Goal: Task Accomplishment & Management: Complete application form

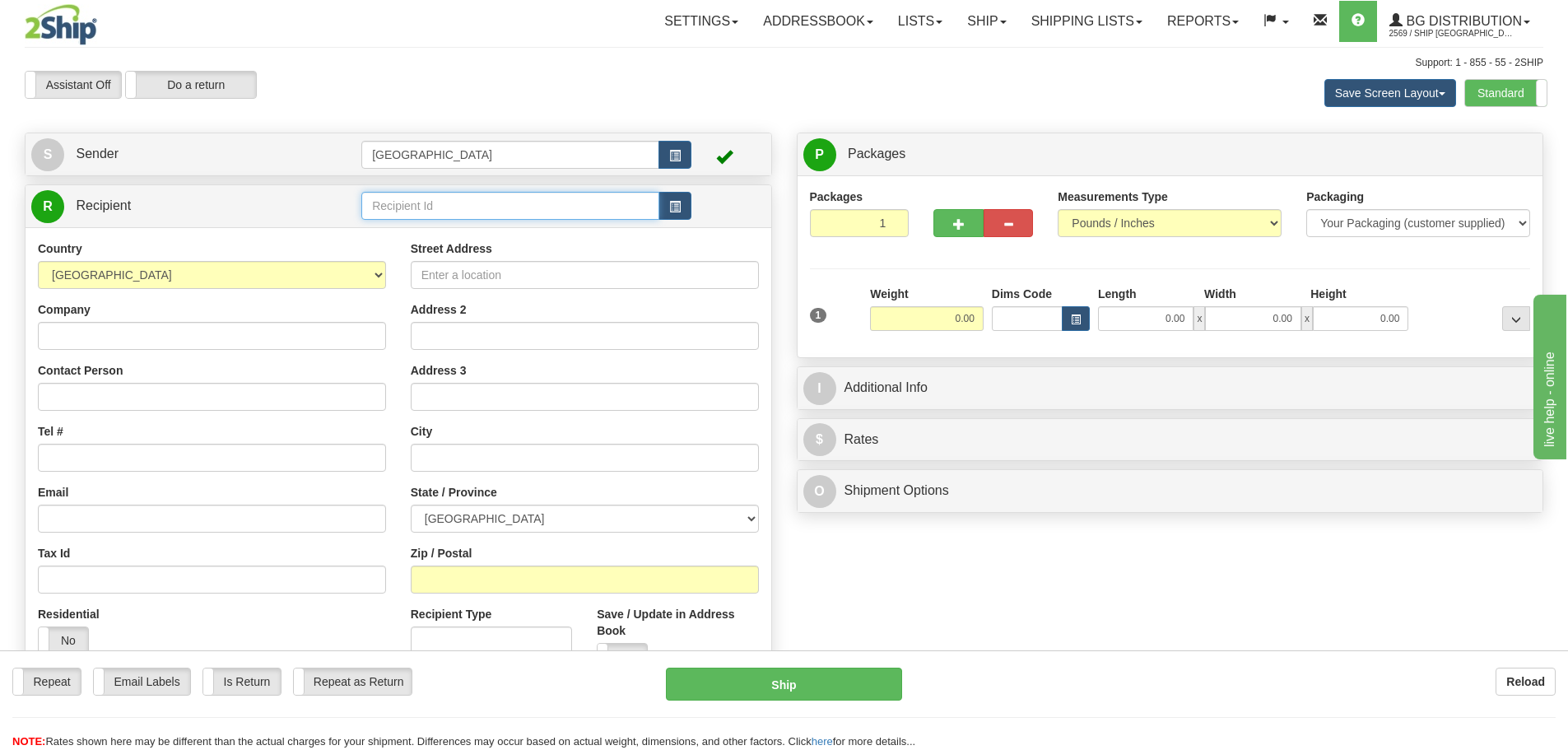
click at [430, 198] on input "text" at bounding box center [510, 205] width 298 height 28
click at [425, 227] on div "80048" at bounding box center [508, 231] width 282 height 18
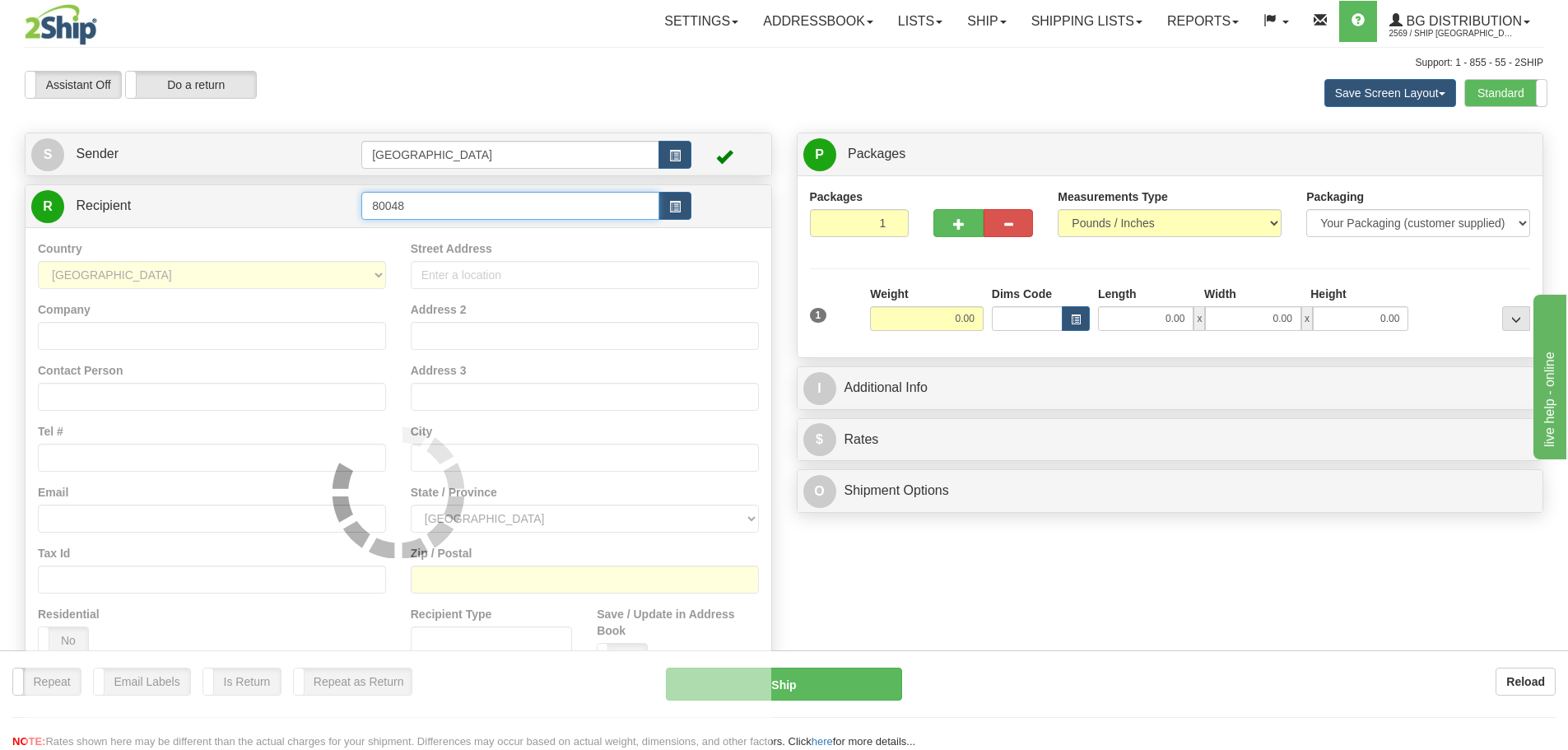
type input "80048"
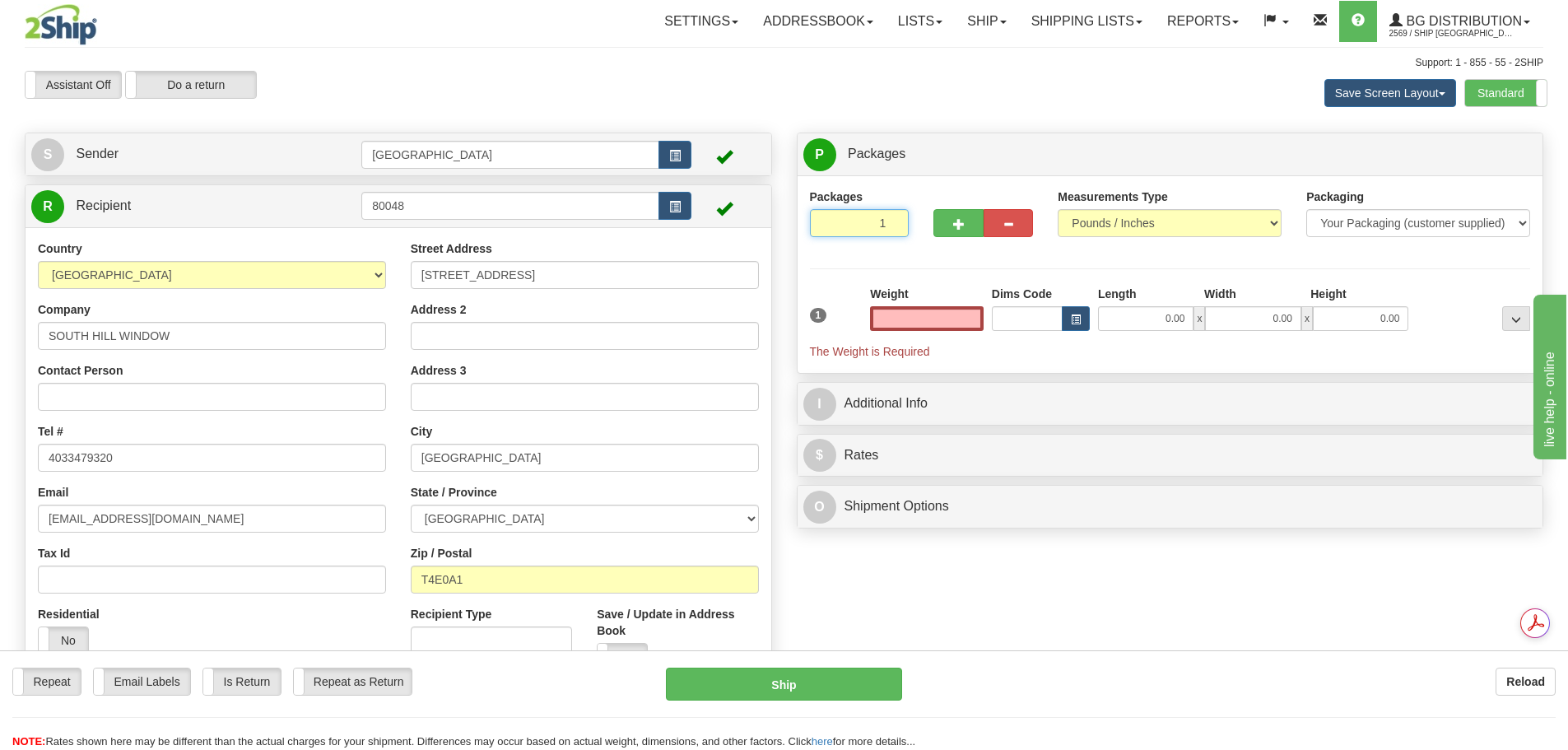
type input "2"
type input "0.00"
type input "2"
click at [897, 217] on input "2" at bounding box center [860, 223] width 100 height 28
click at [1504, 155] on span "Package Level" at bounding box center [1494, 155] width 65 height 12
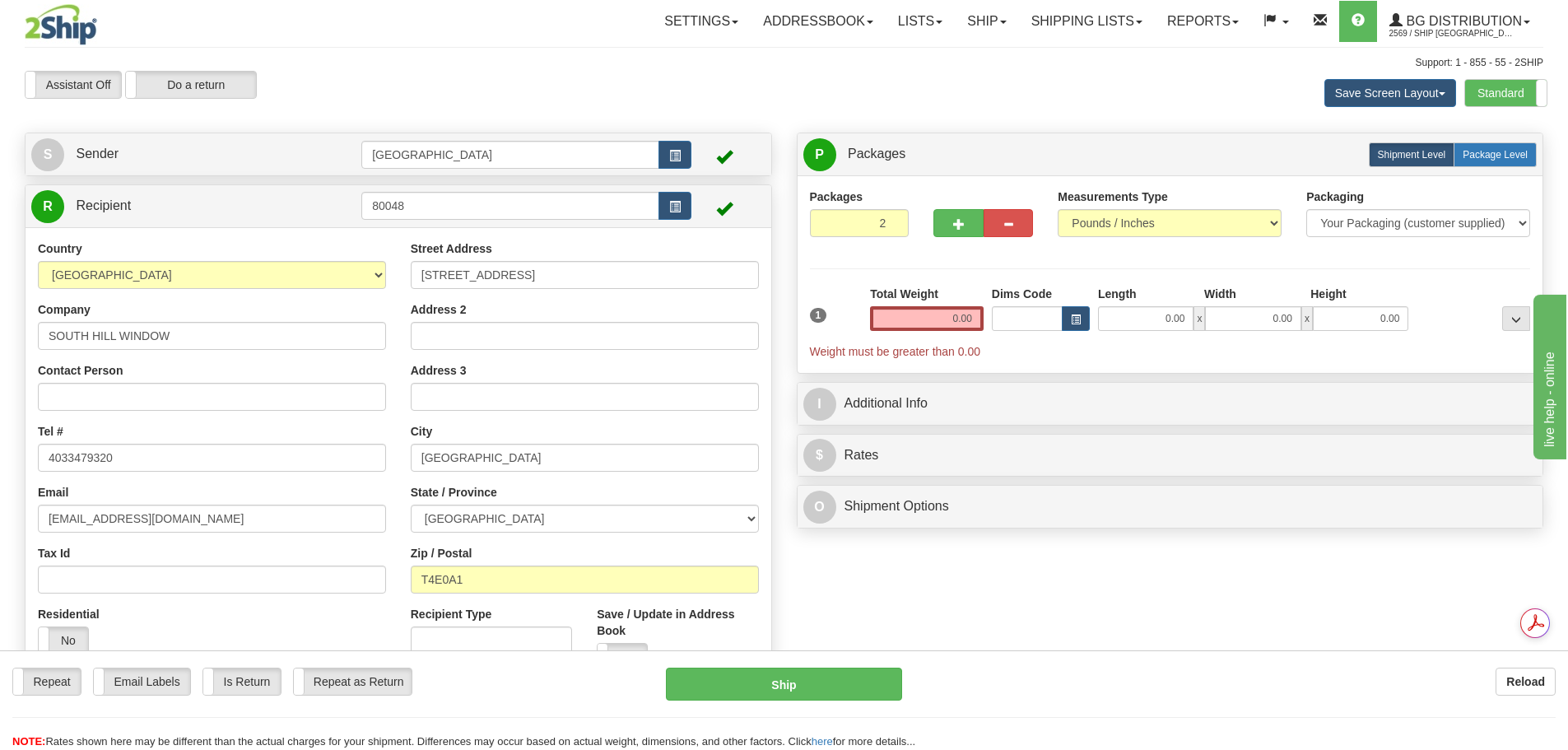
radio input "true"
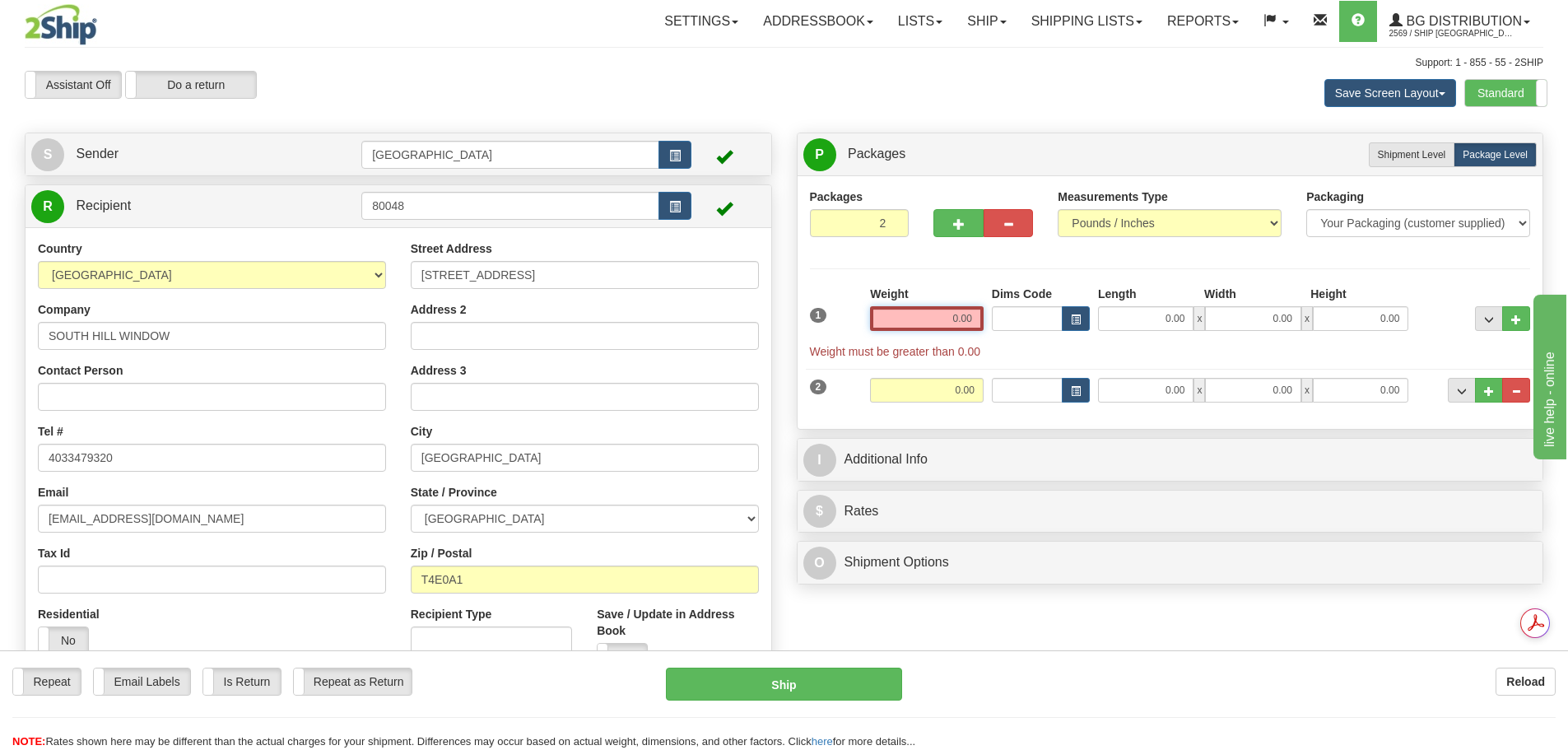
drag, startPoint x: 892, startPoint y: 327, endPoint x: 1148, endPoint y: 304, distance: 257.0
click at [1148, 304] on div "1 Weight 0.00 Dims Code 0.00" at bounding box center [1171, 323] width 729 height 74
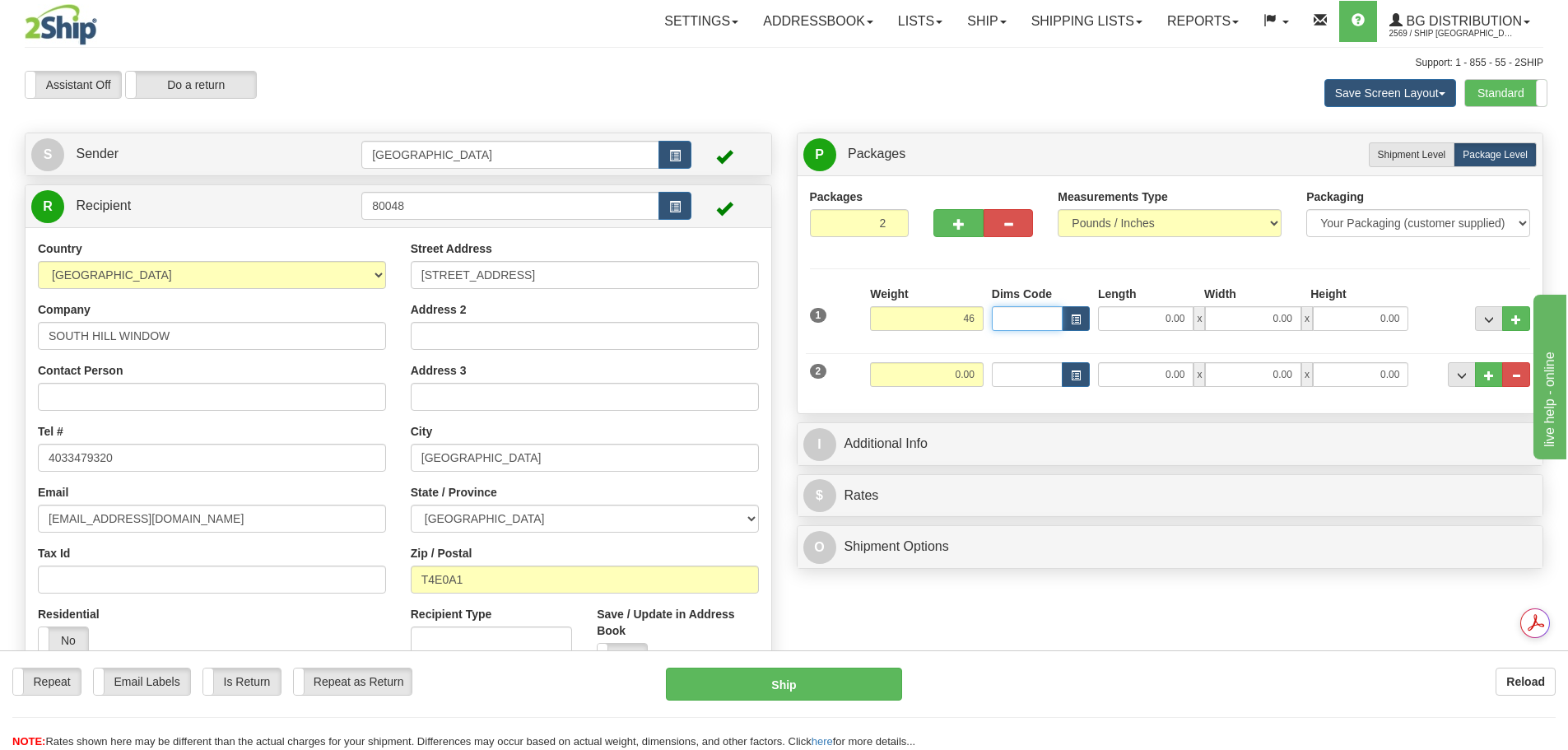
type input "46.00"
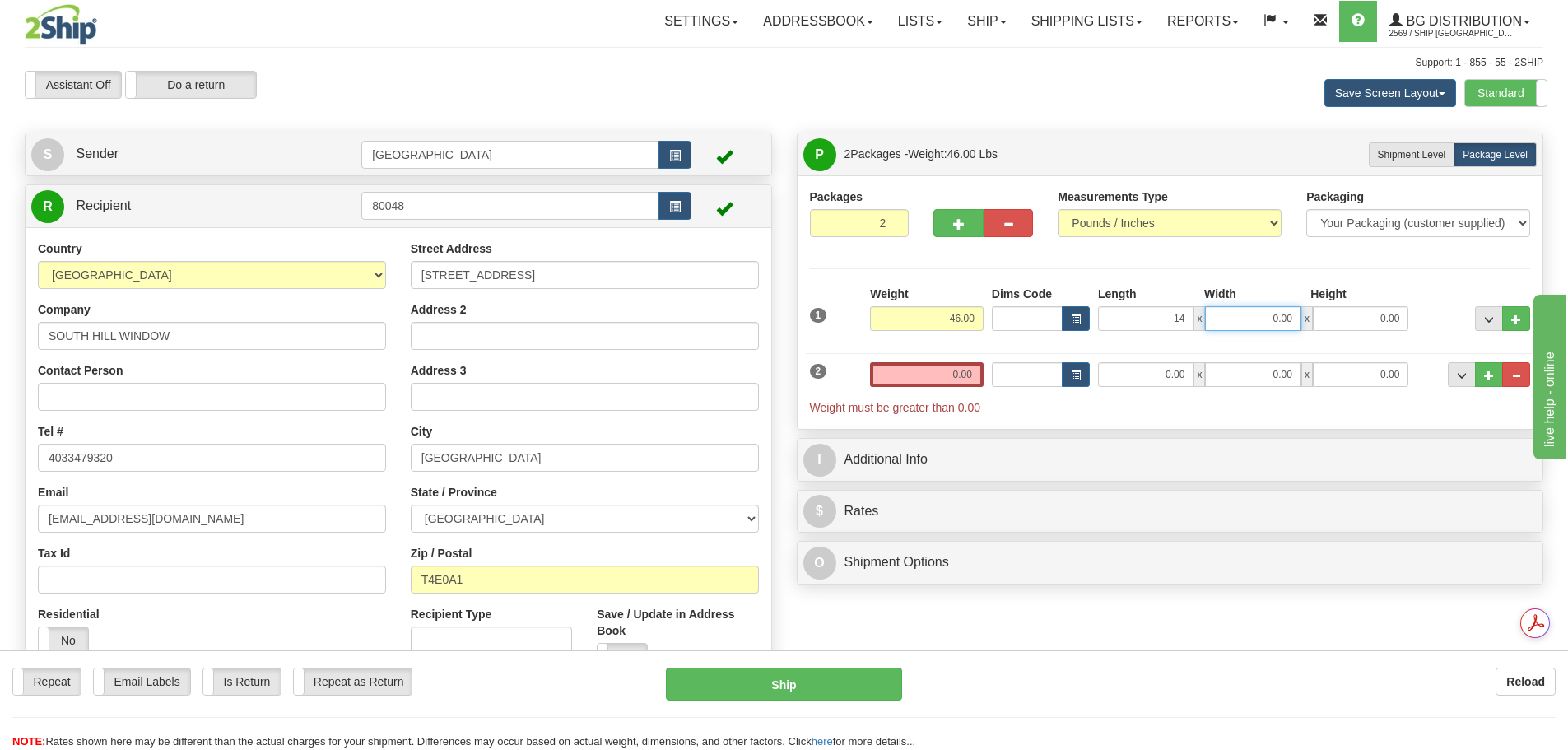
type input "14.00"
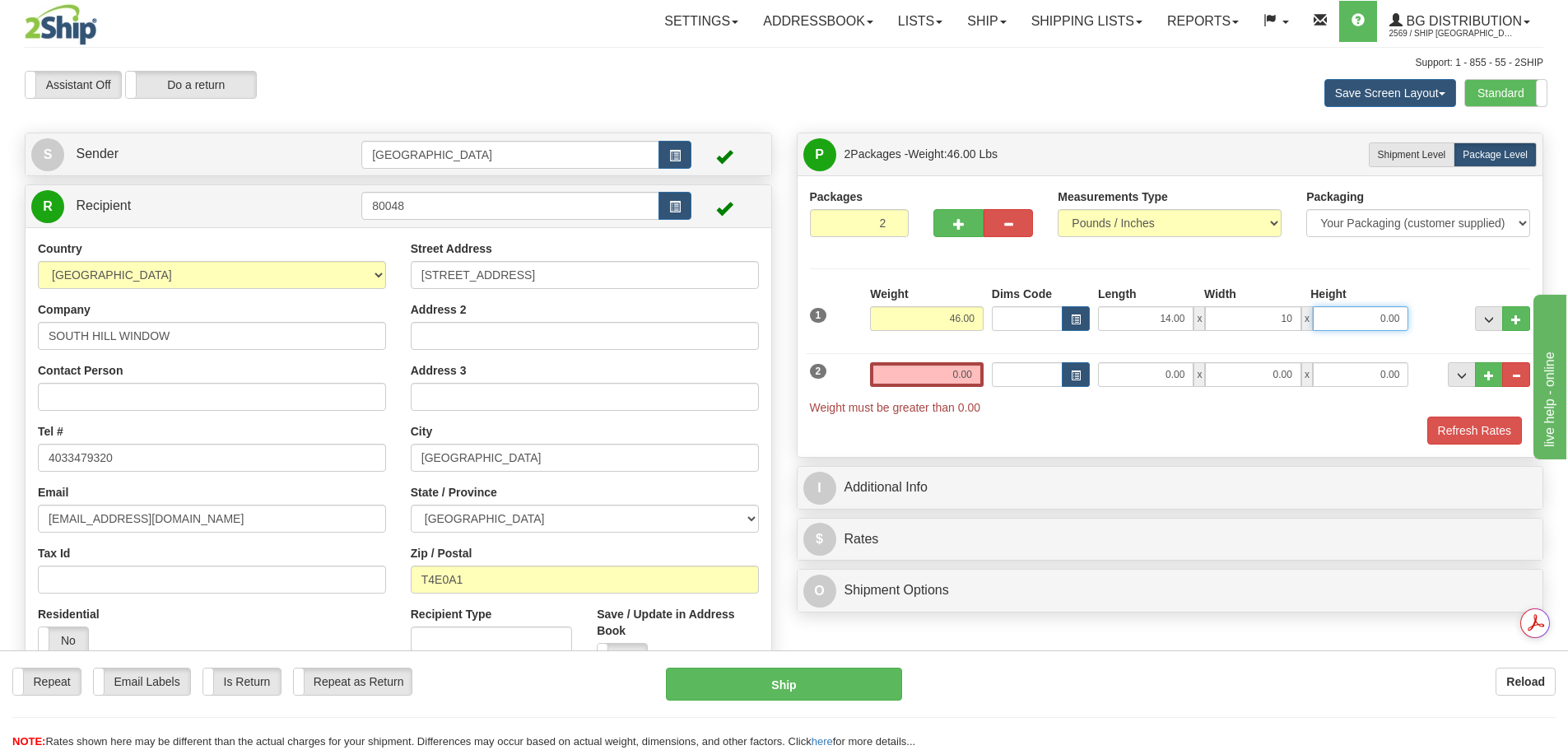
type input "10.00"
type input "9.00"
drag, startPoint x: 933, startPoint y: 369, endPoint x: 1021, endPoint y: 368, distance: 88.0
click at [1026, 369] on div "2 Weight 0.00 Dims Code Length Width Height" at bounding box center [1171, 380] width 729 height 71
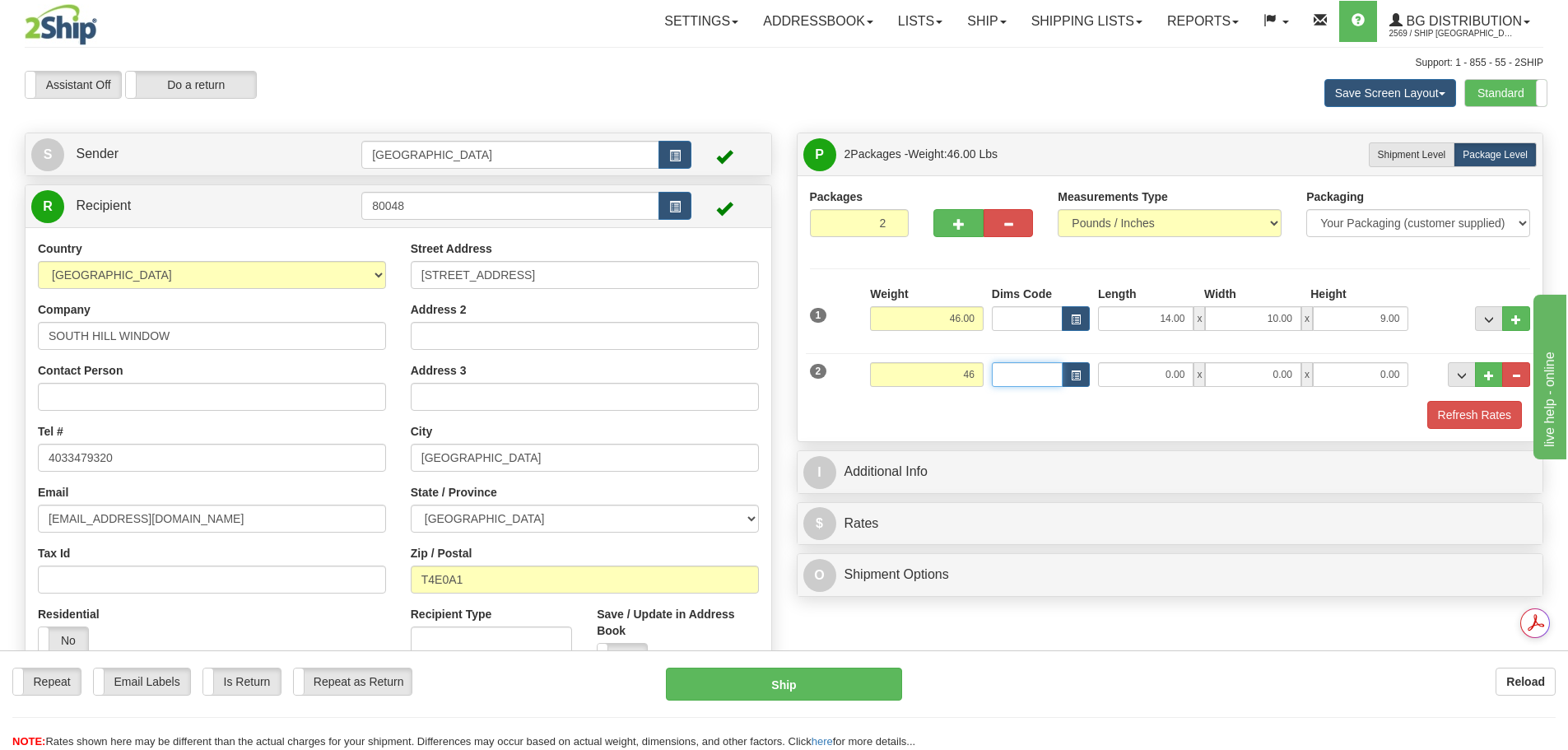
type input "46.00"
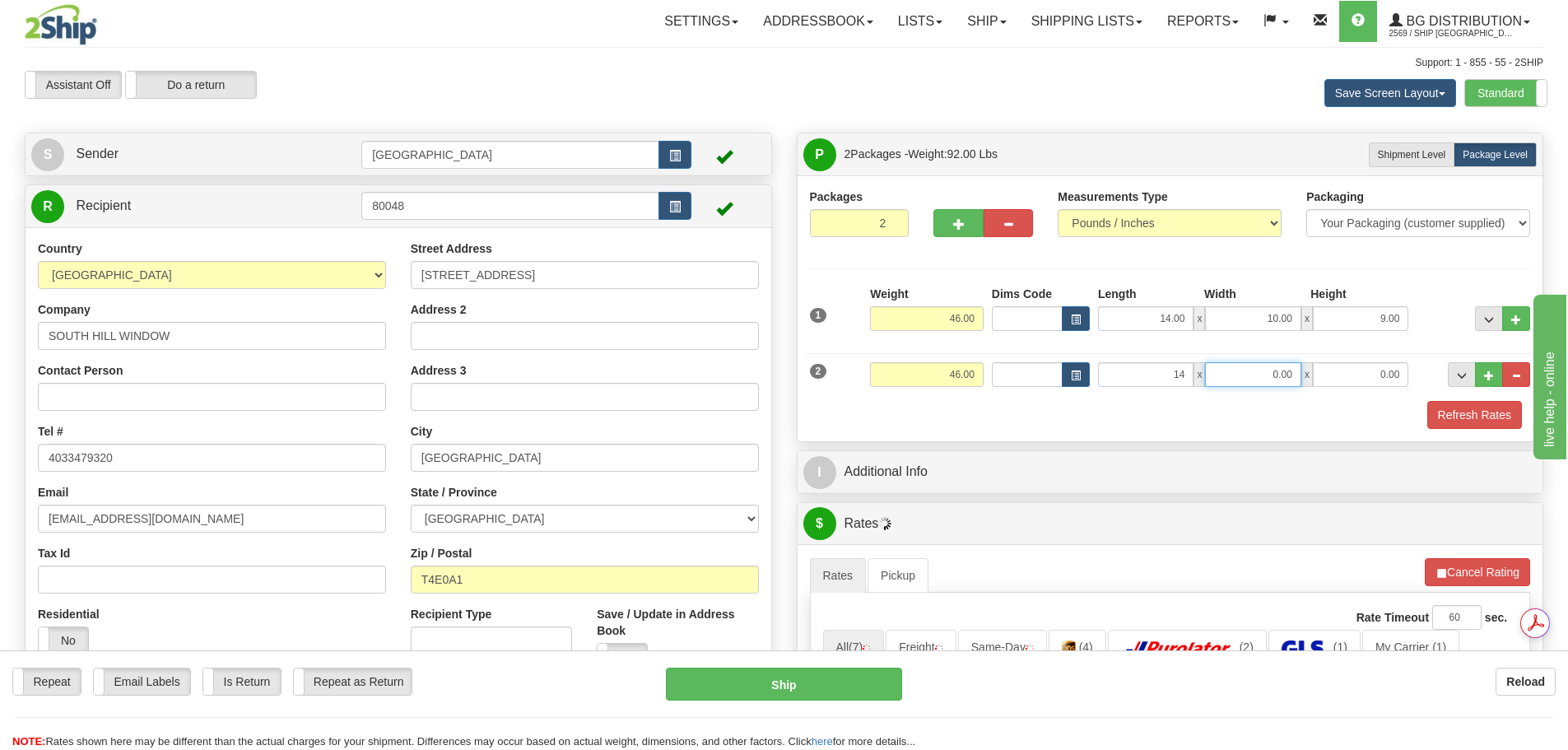
type input "14.00"
type input "10.00"
type input "9.00"
click at [1019, 421] on div "Refresh Rates" at bounding box center [1171, 415] width 729 height 28
click at [981, 492] on div "I Additional Info" at bounding box center [1170, 473] width 745 height 42
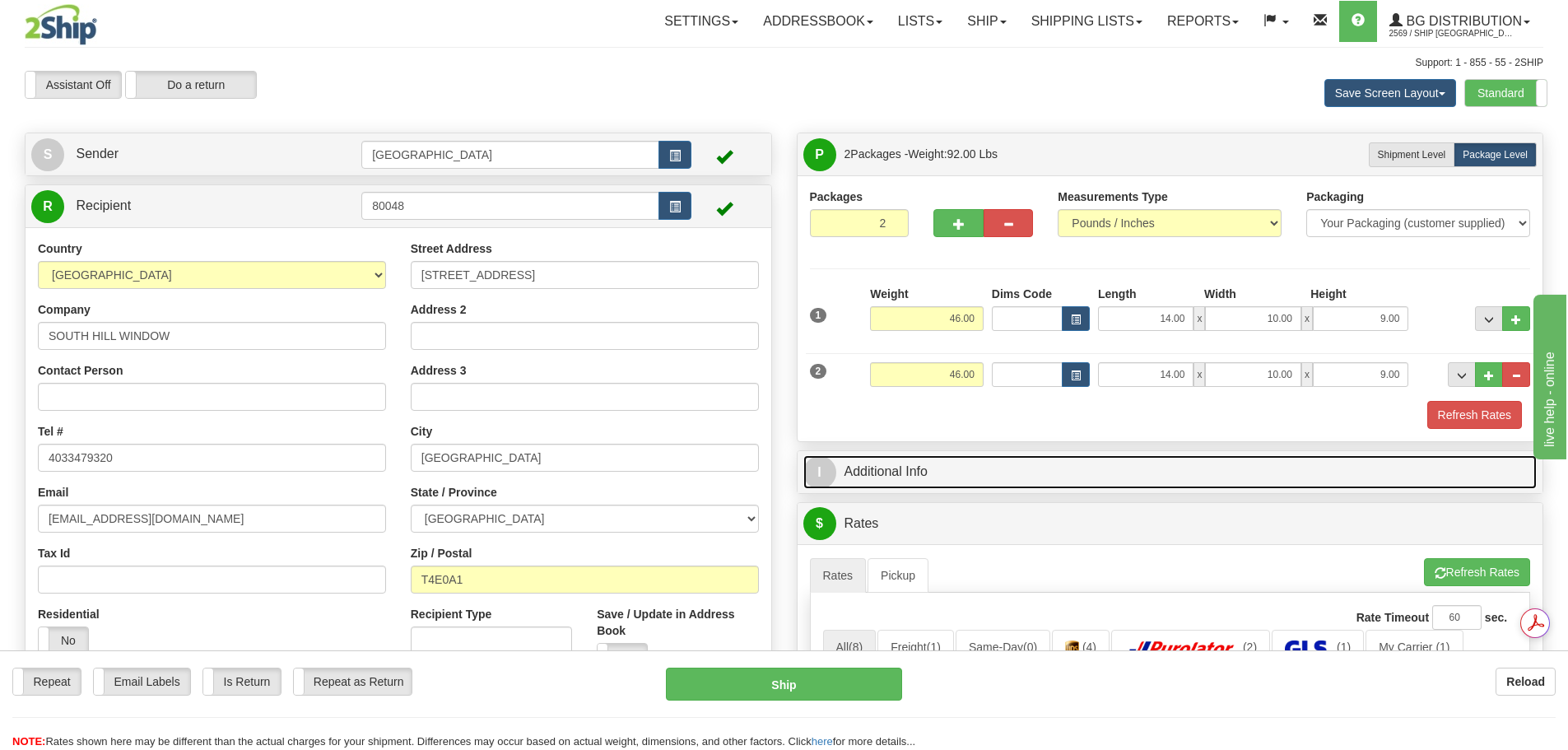
click at [976, 479] on link "I Additional Info" at bounding box center [1171, 473] width 734 height 34
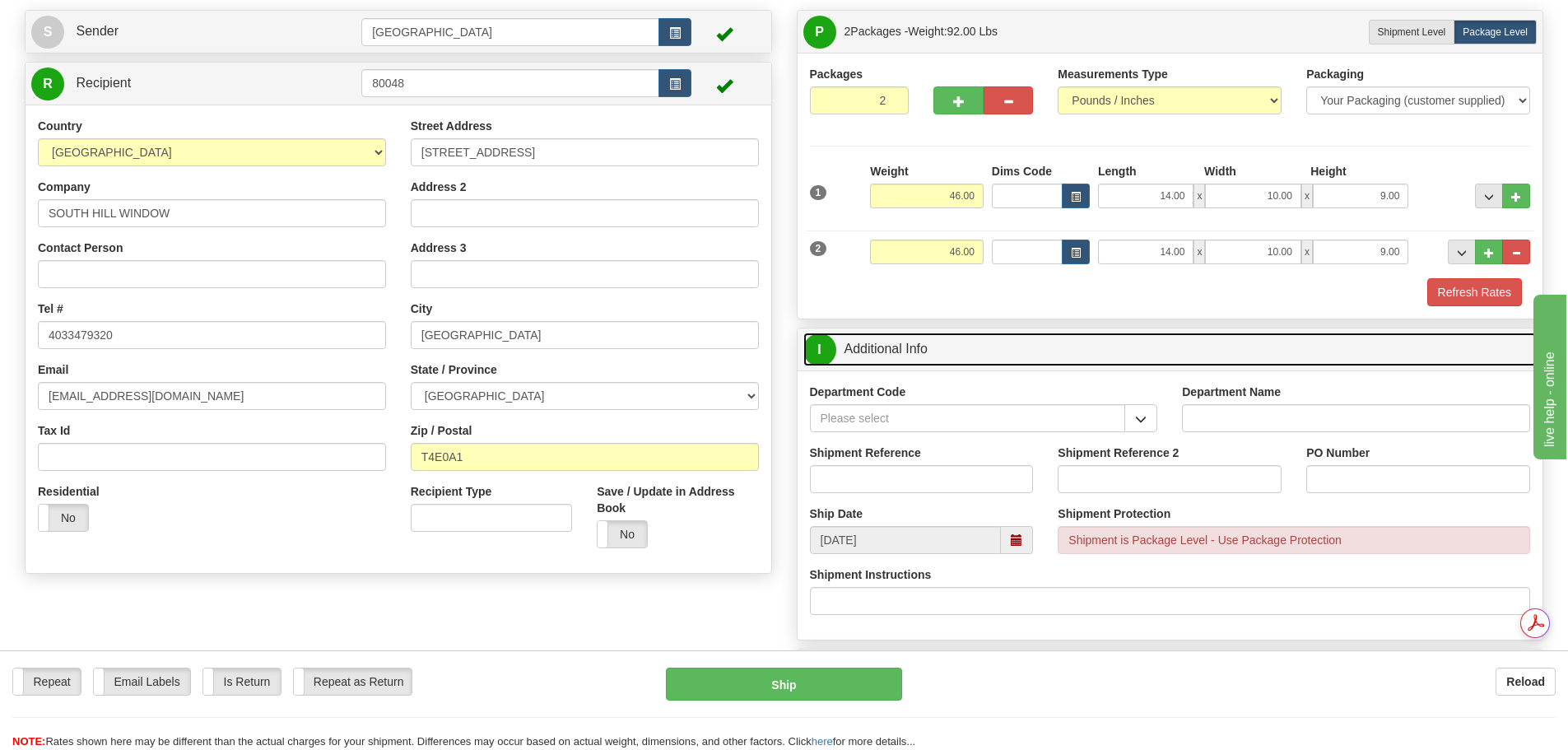
scroll to position [165, 0]
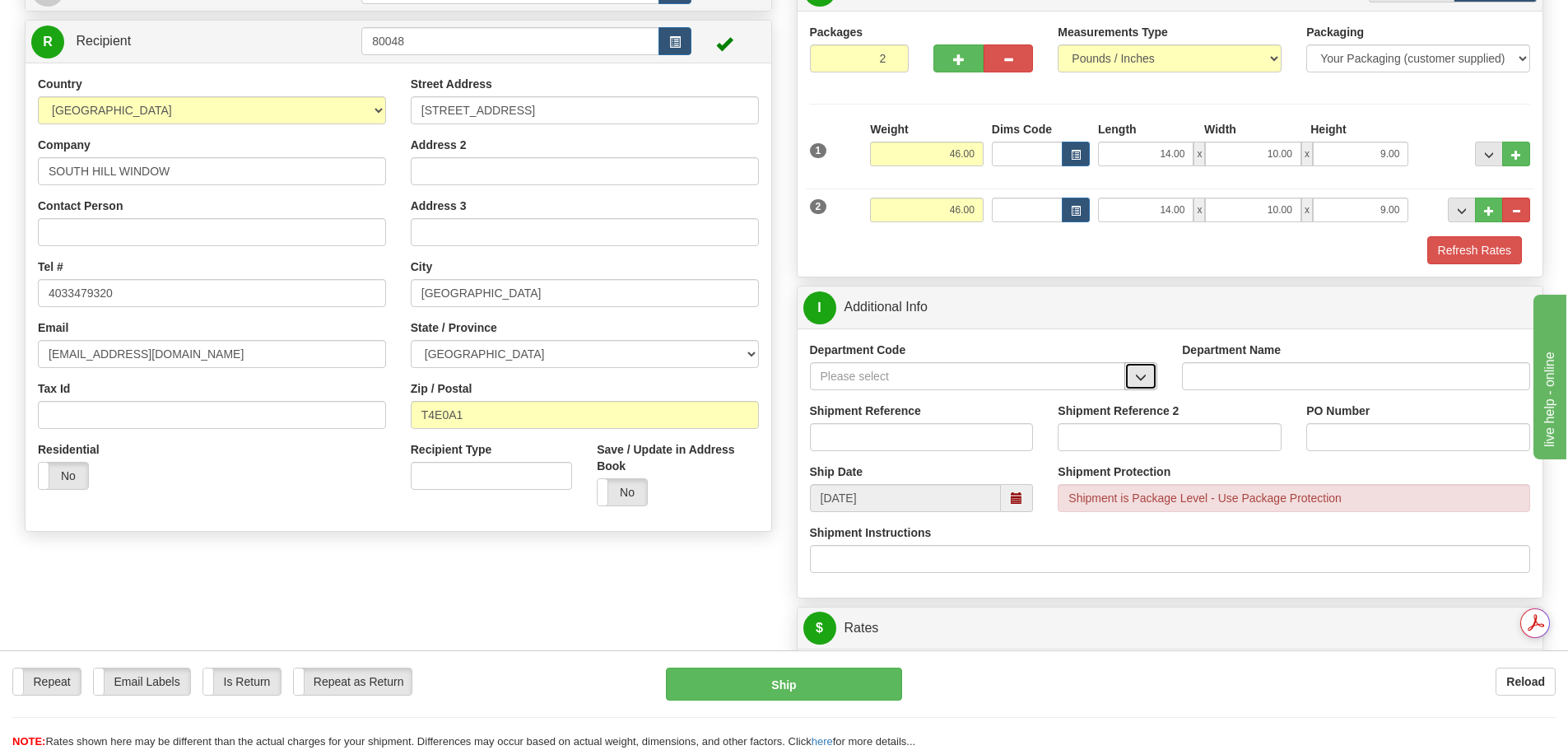
click at [1136, 363] on button "button" at bounding box center [1140, 376] width 33 height 28
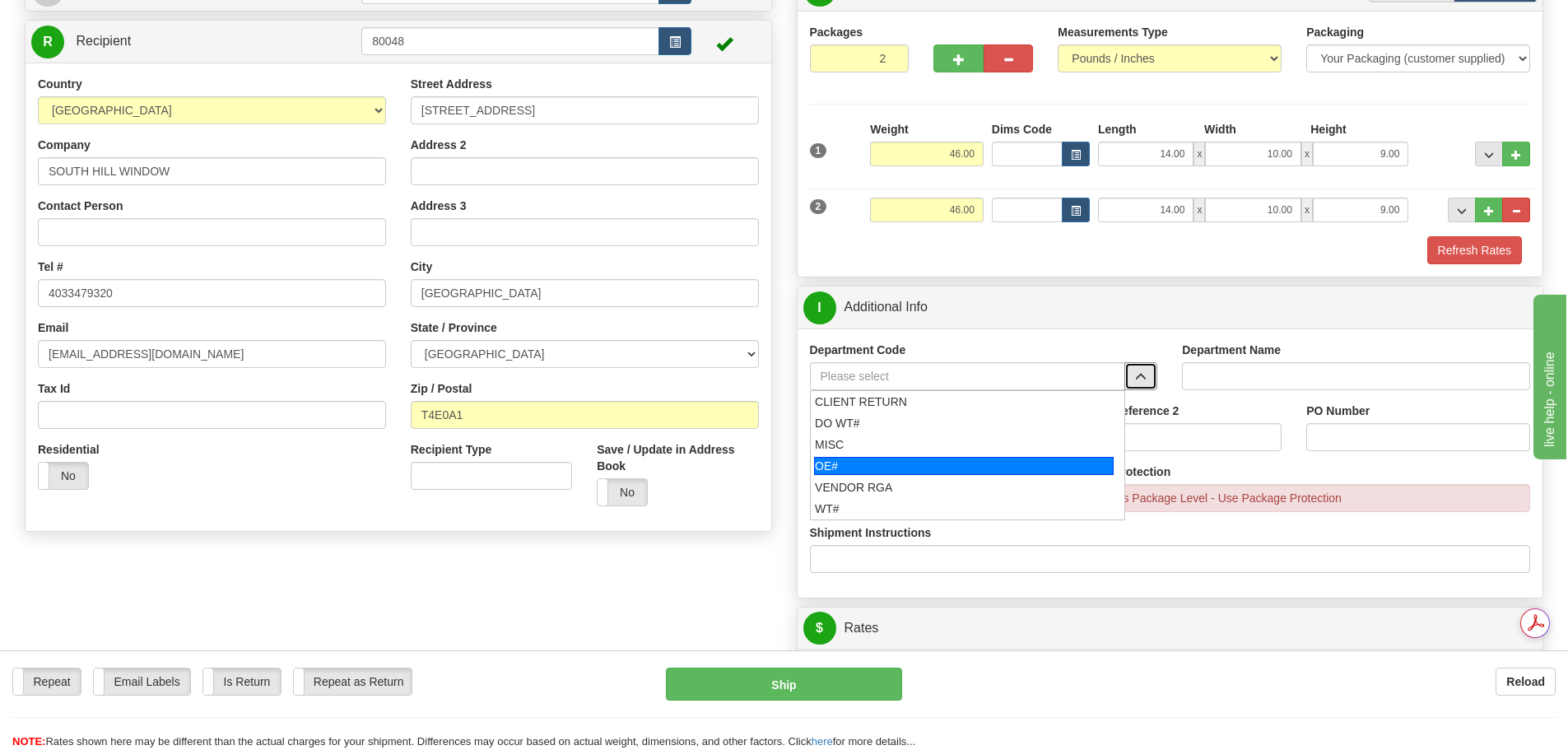
click at [984, 466] on div "OE#" at bounding box center [964, 467] width 300 height 18
type input "OE#"
type input "ORDERS"
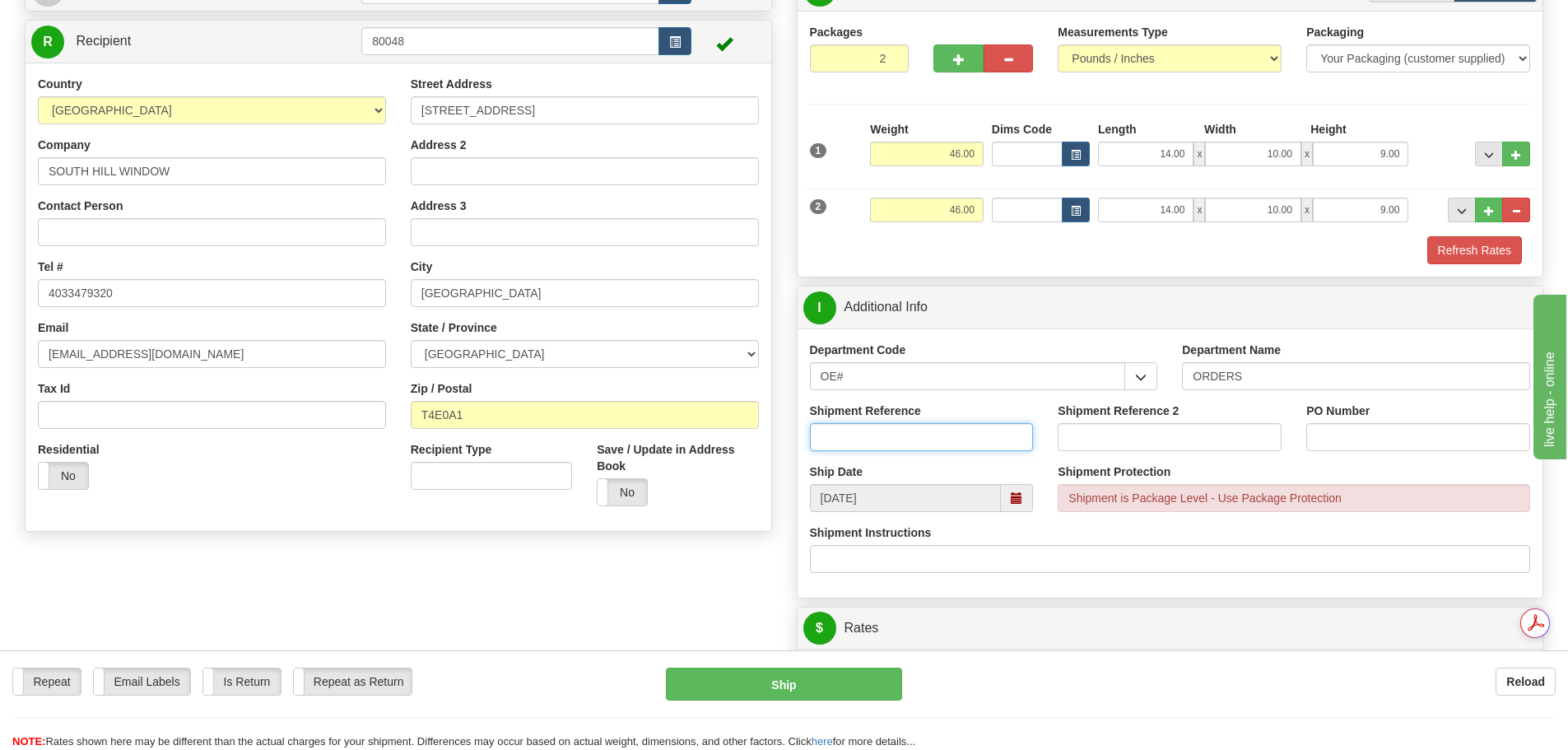
click at [975, 445] on input "Shipment Reference" at bounding box center [922, 436] width 224 height 28
type input "90041076-00"
type input "k"
type input "j"
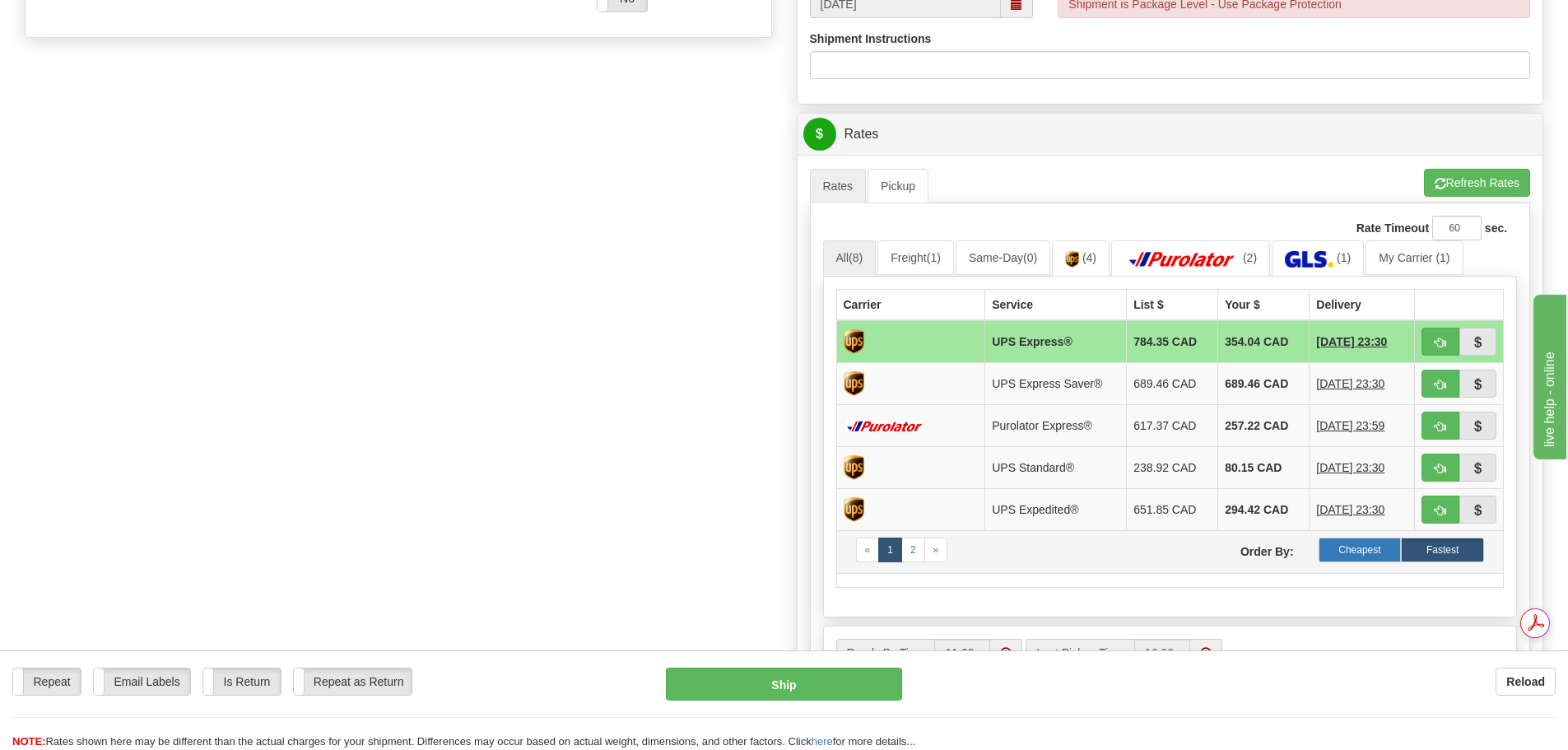
scroll to position [0, 0]
type input "J6536"
click at [1350, 552] on label "Cheapest" at bounding box center [1360, 550] width 83 height 24
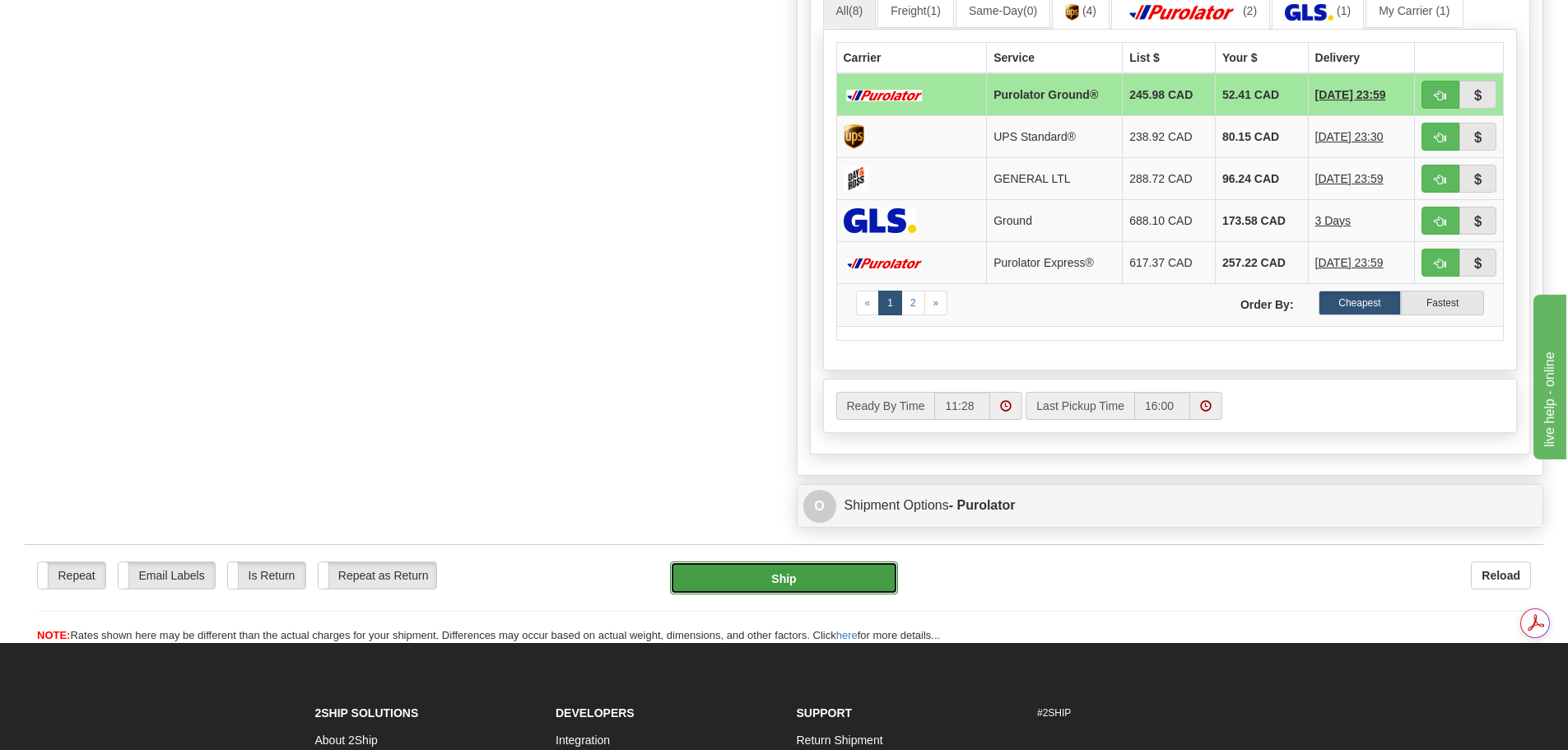
click at [757, 581] on button "Ship" at bounding box center [783, 578] width 228 height 33
type input "260"
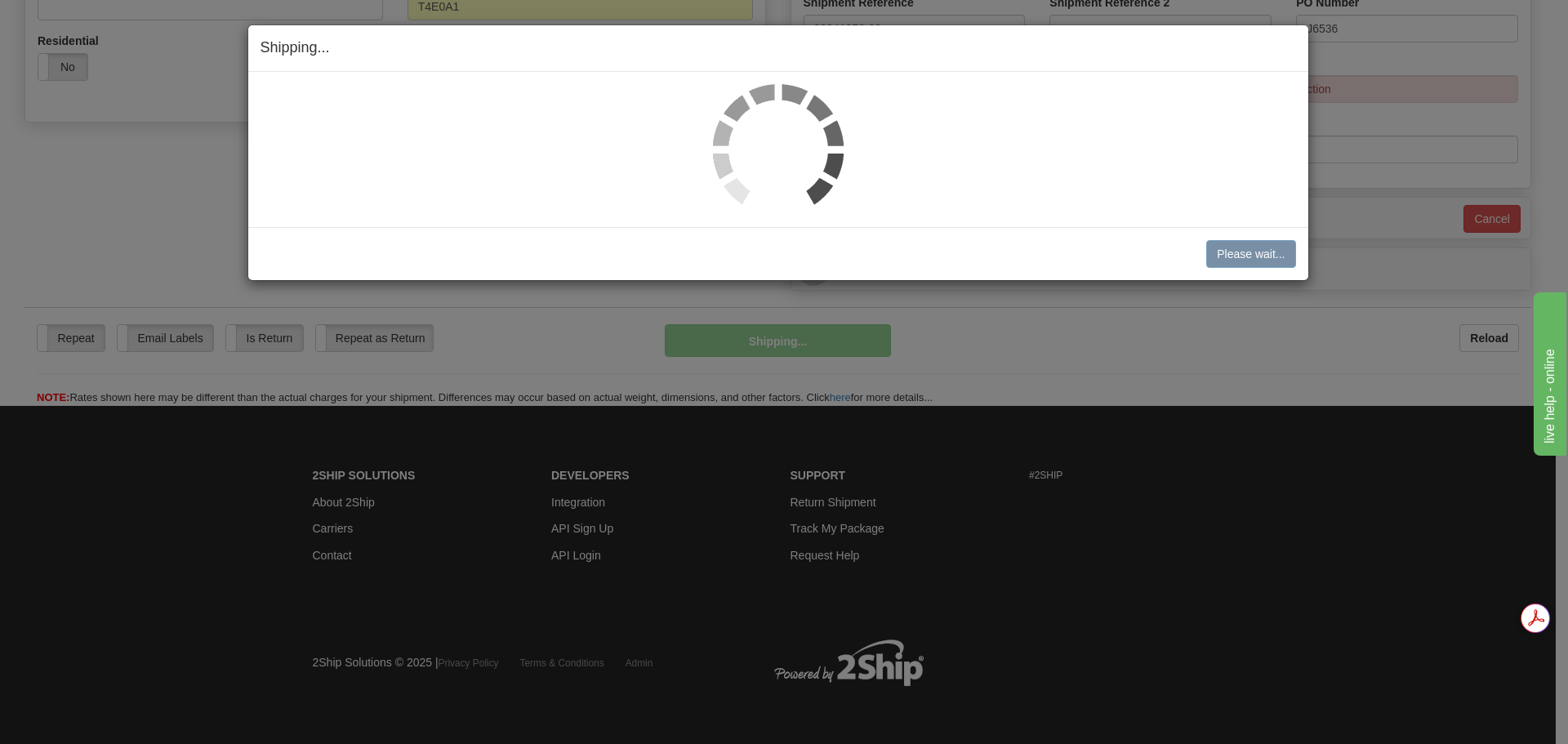
scroll to position [570, 0]
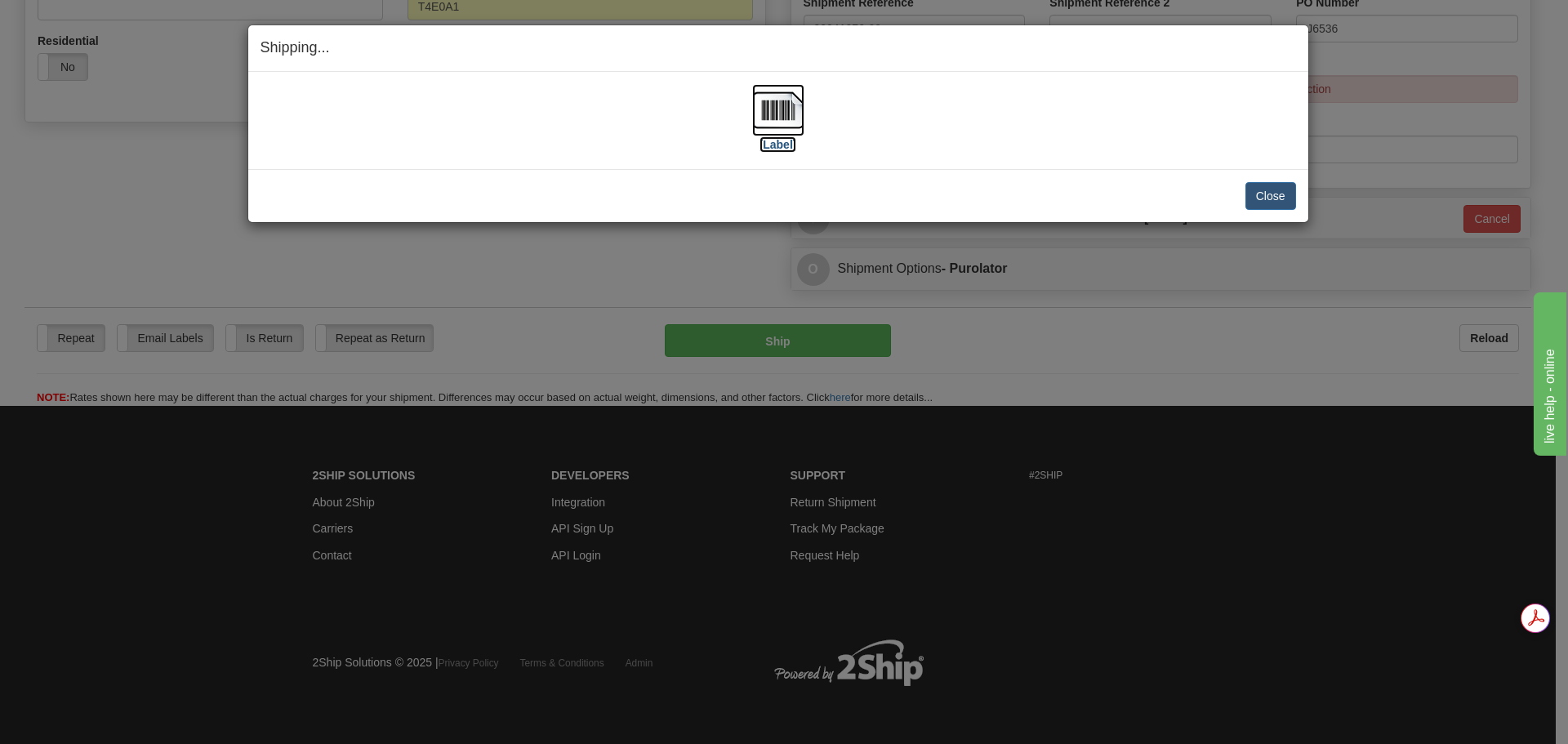
click at [768, 89] on img at bounding box center [778, 110] width 53 height 53
click at [1260, 183] on button "Close" at bounding box center [1271, 195] width 51 height 28
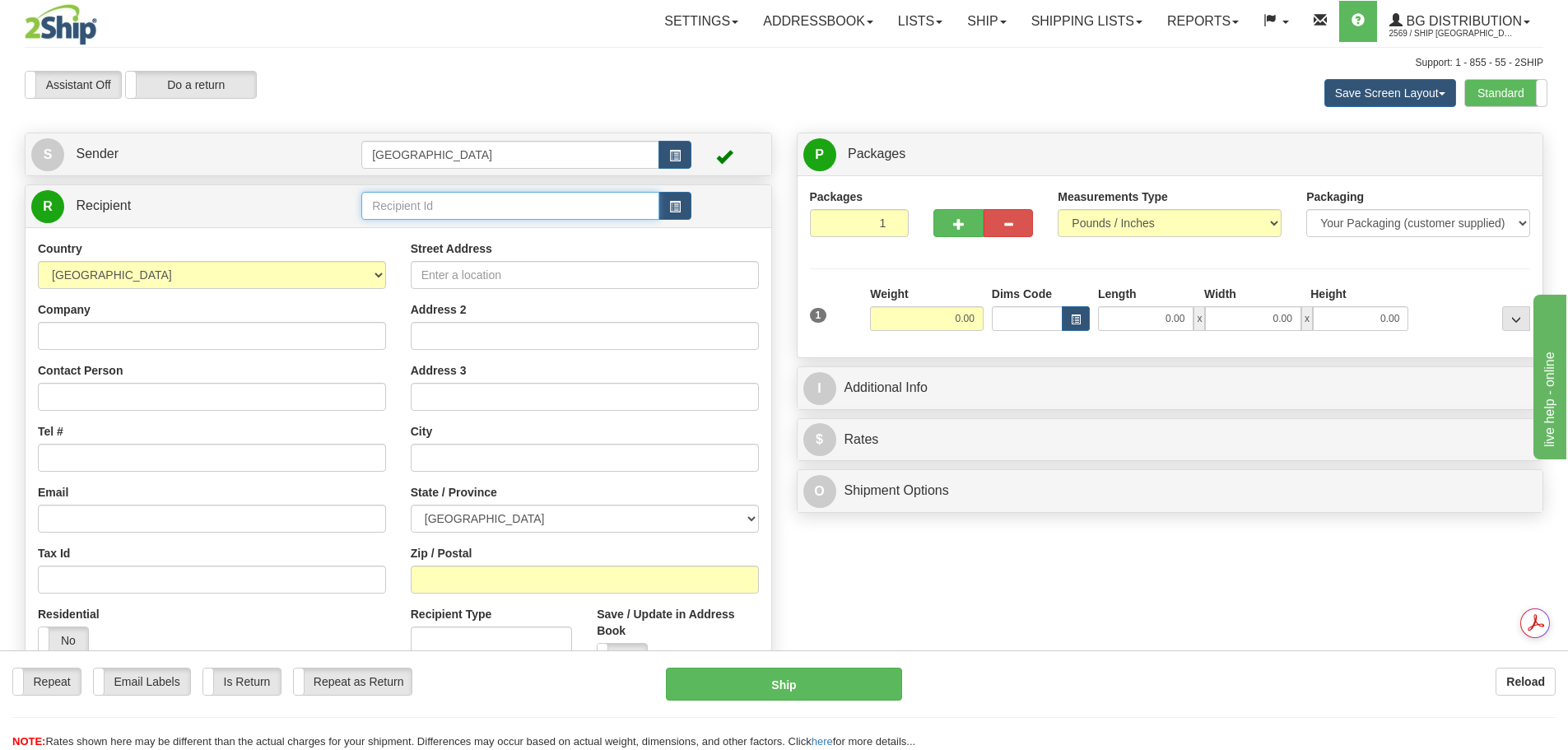
click at [416, 200] on input "text" at bounding box center [510, 205] width 298 height 28
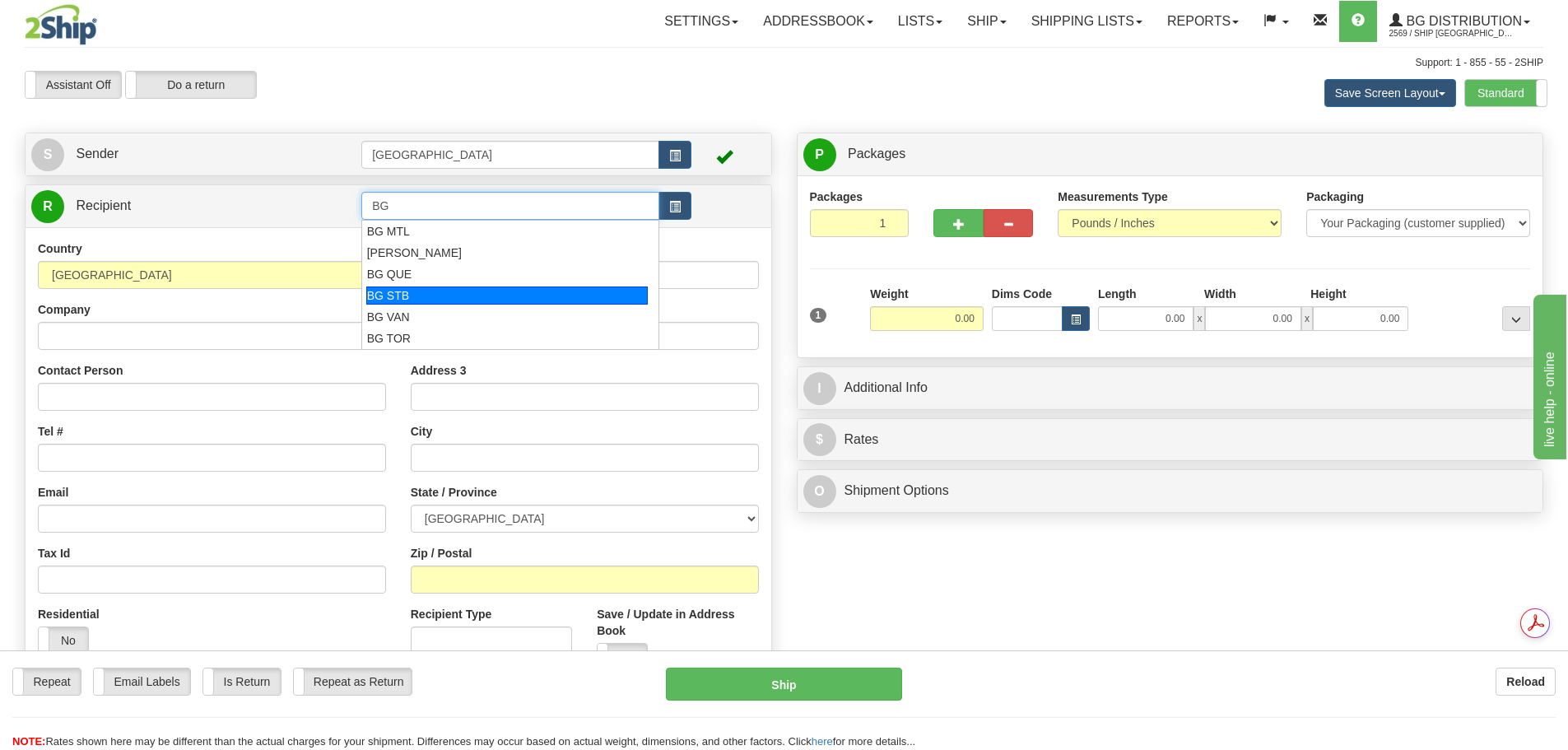
click at [387, 289] on div "BG STB" at bounding box center [508, 296] width 282 height 18
type input "BG STB"
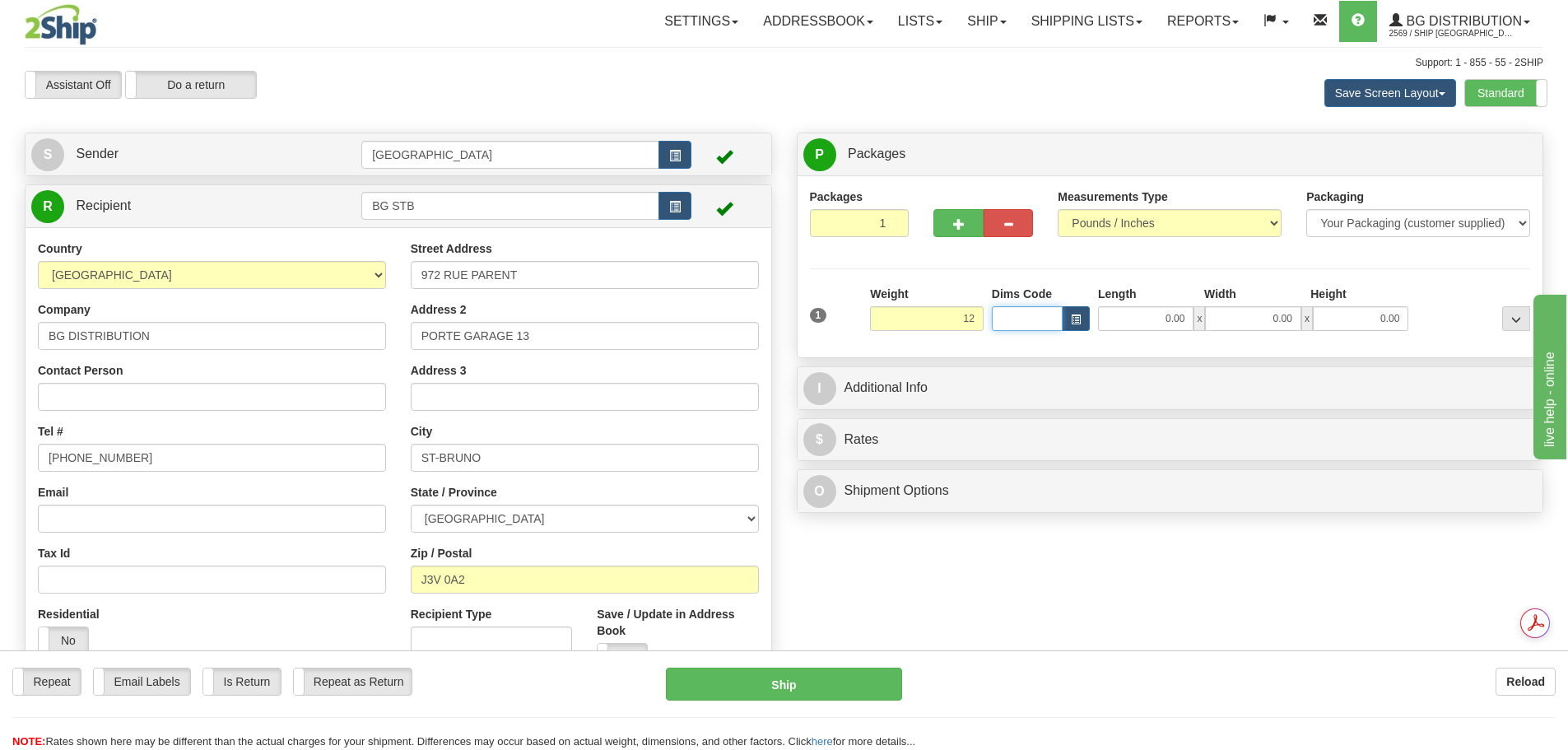
type input "12.00"
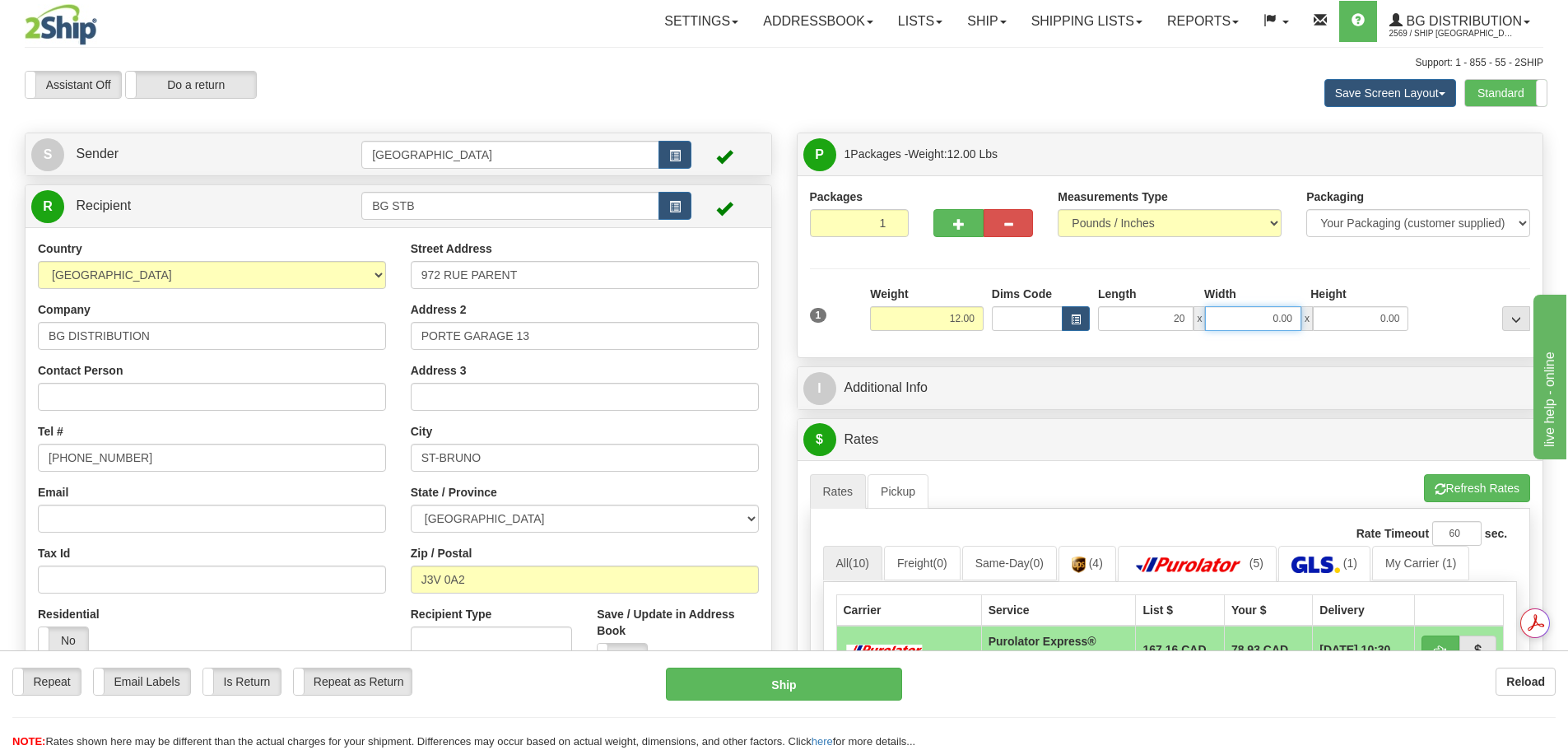
type input "20.00"
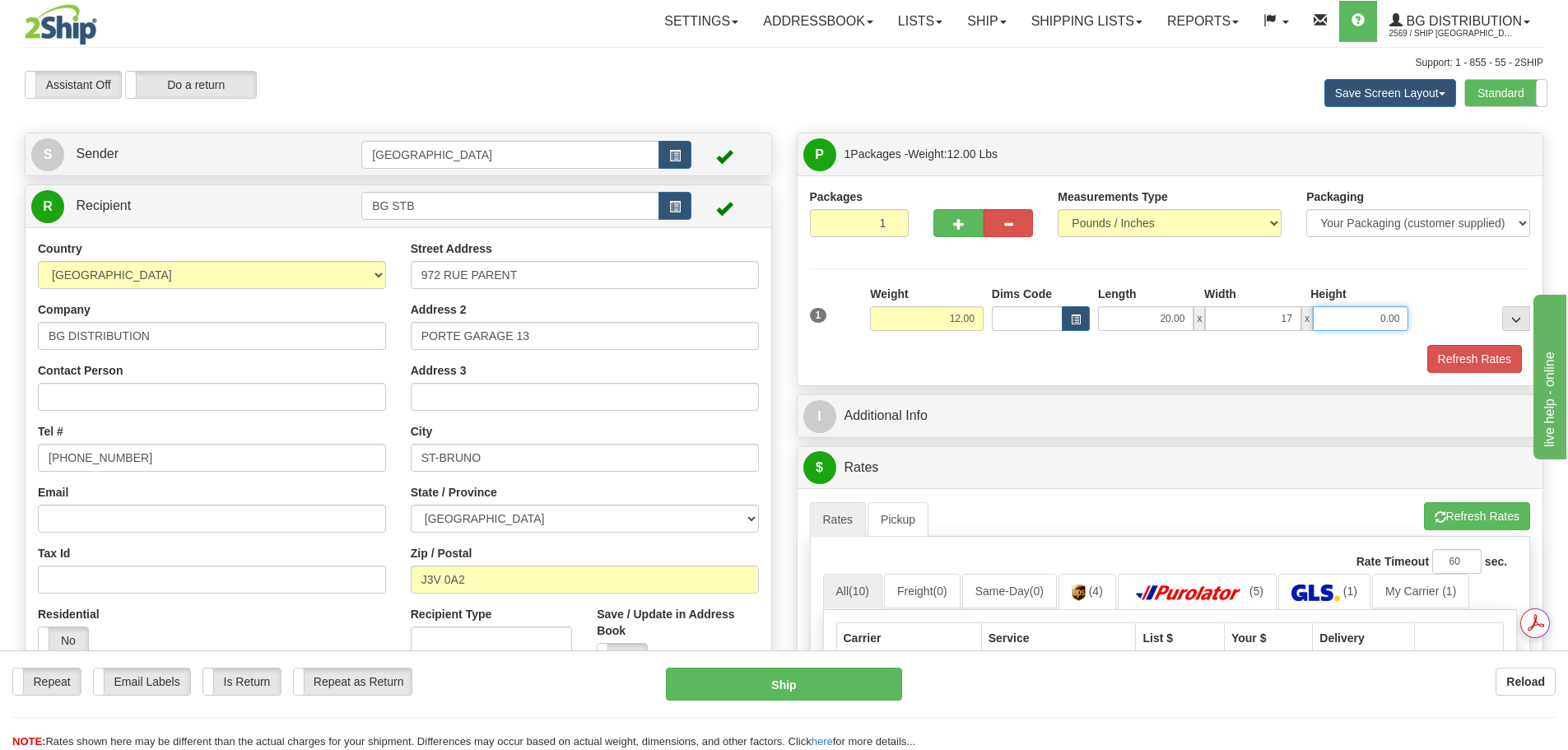
type input "17.00"
type input "9.00"
click at [1455, 357] on button "Refresh Rates" at bounding box center [1474, 358] width 95 height 28
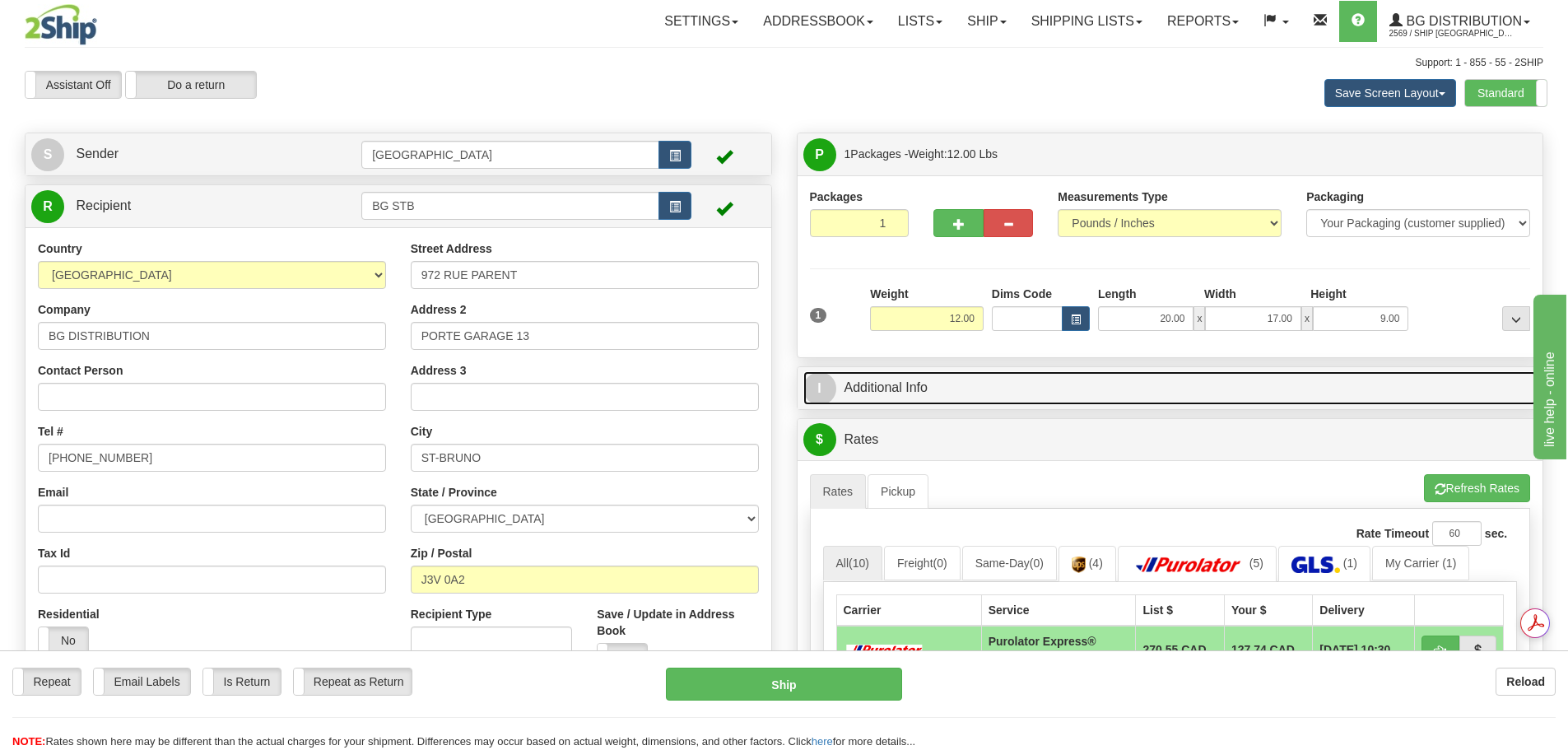
click at [1129, 388] on link "I Additional Info" at bounding box center [1171, 388] width 734 height 34
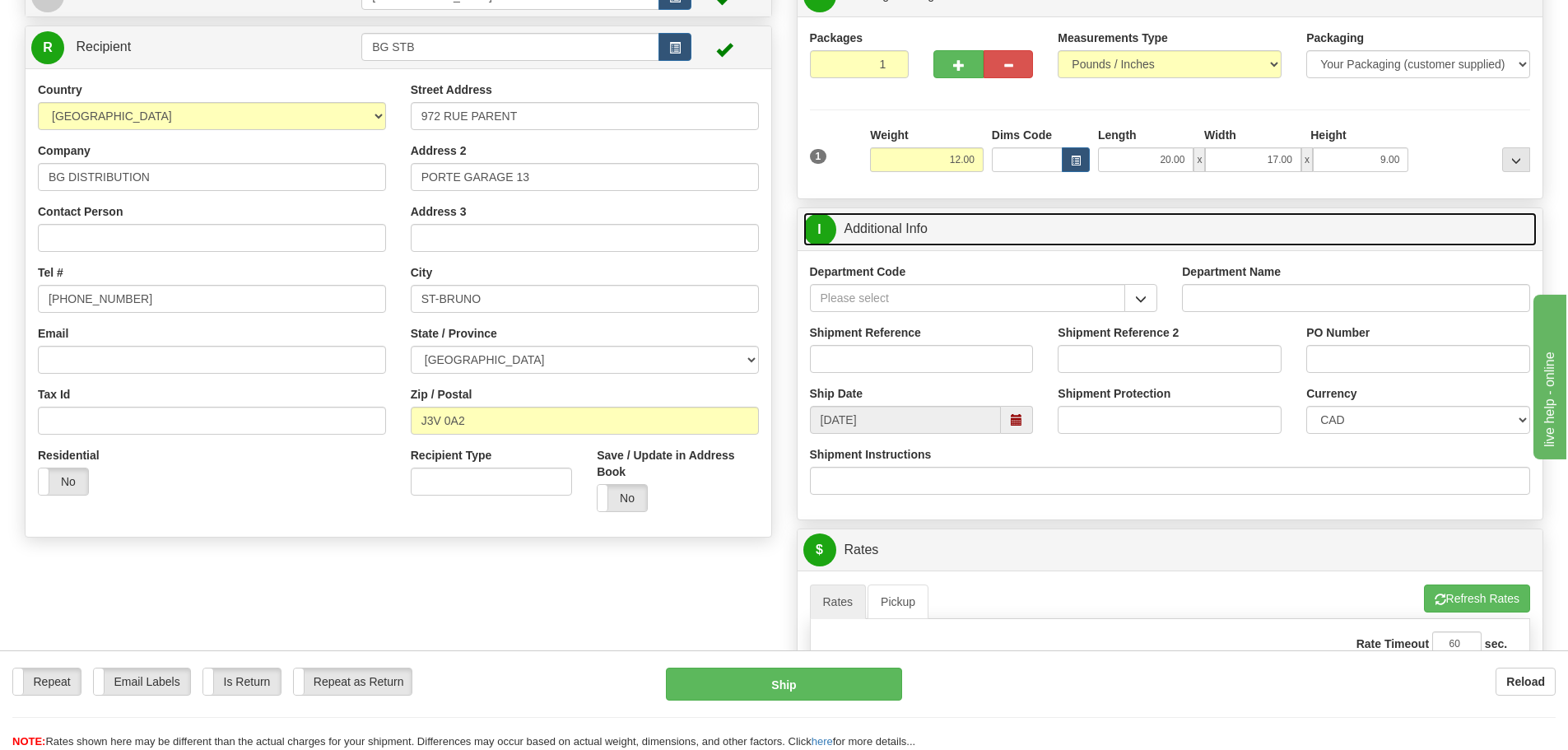
scroll to position [165, 0]
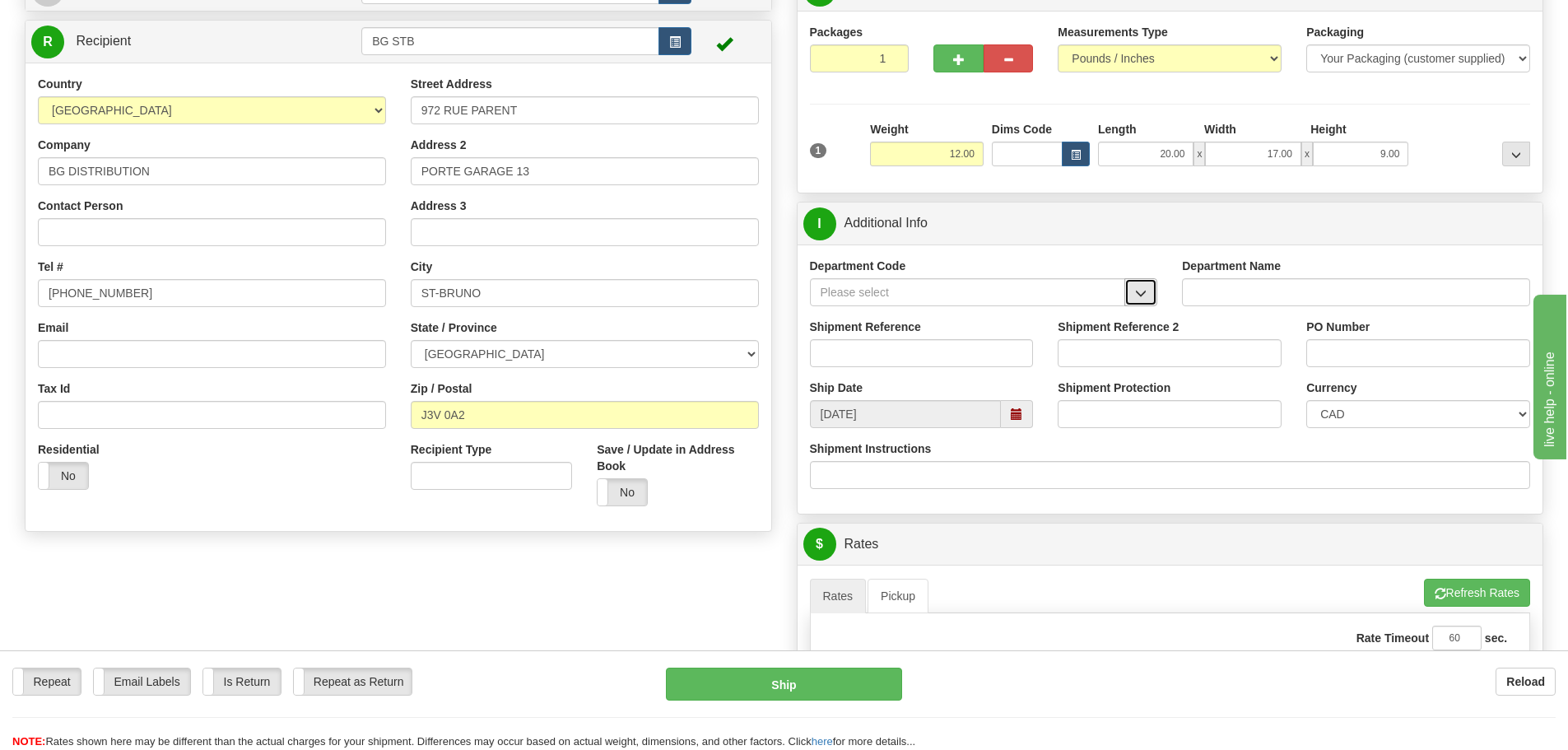
click at [1137, 291] on span "button" at bounding box center [1141, 293] width 12 height 11
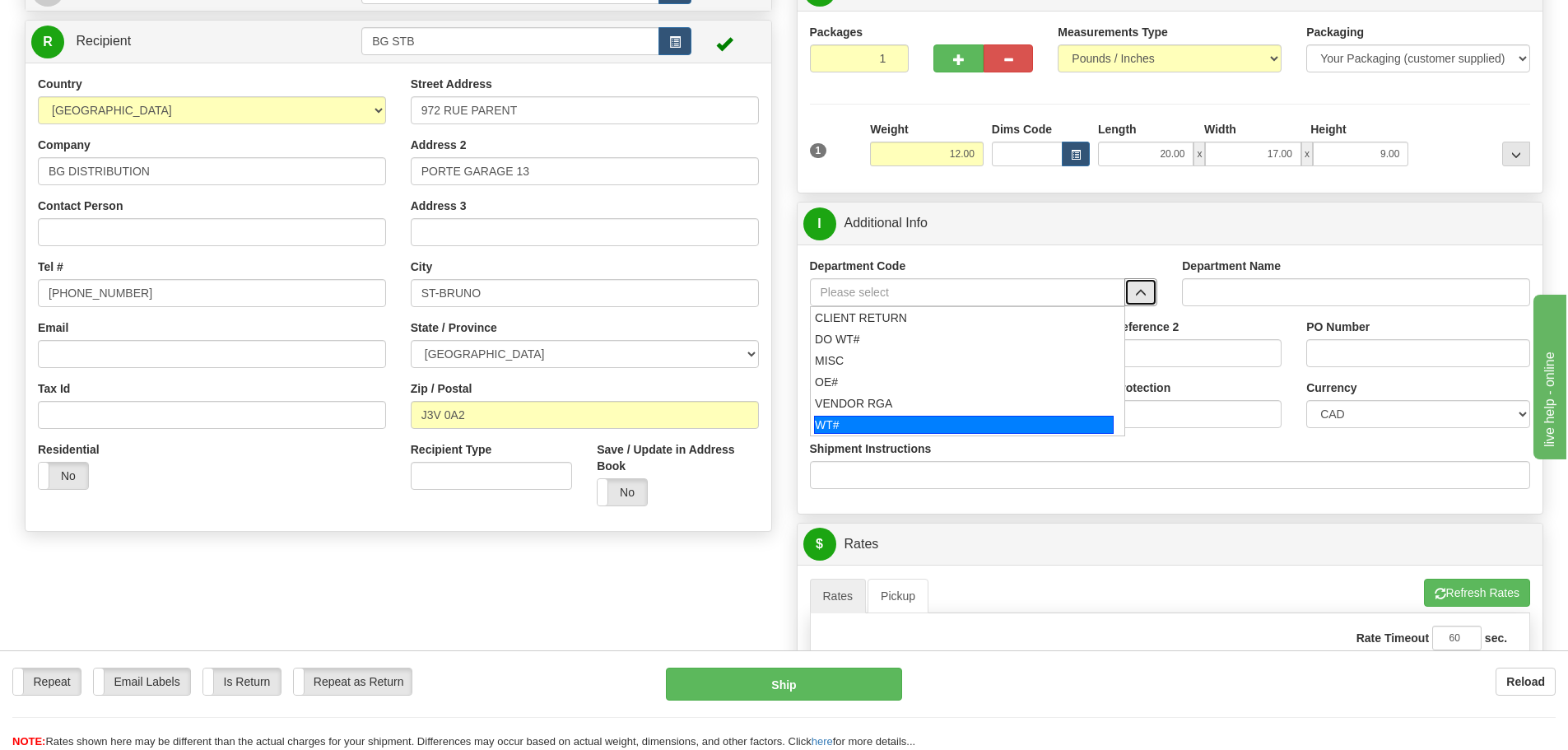
click at [990, 419] on div "WT#" at bounding box center [964, 425] width 300 height 18
type input "WT#"
type input "WAREHOUSE TRANSFERS"
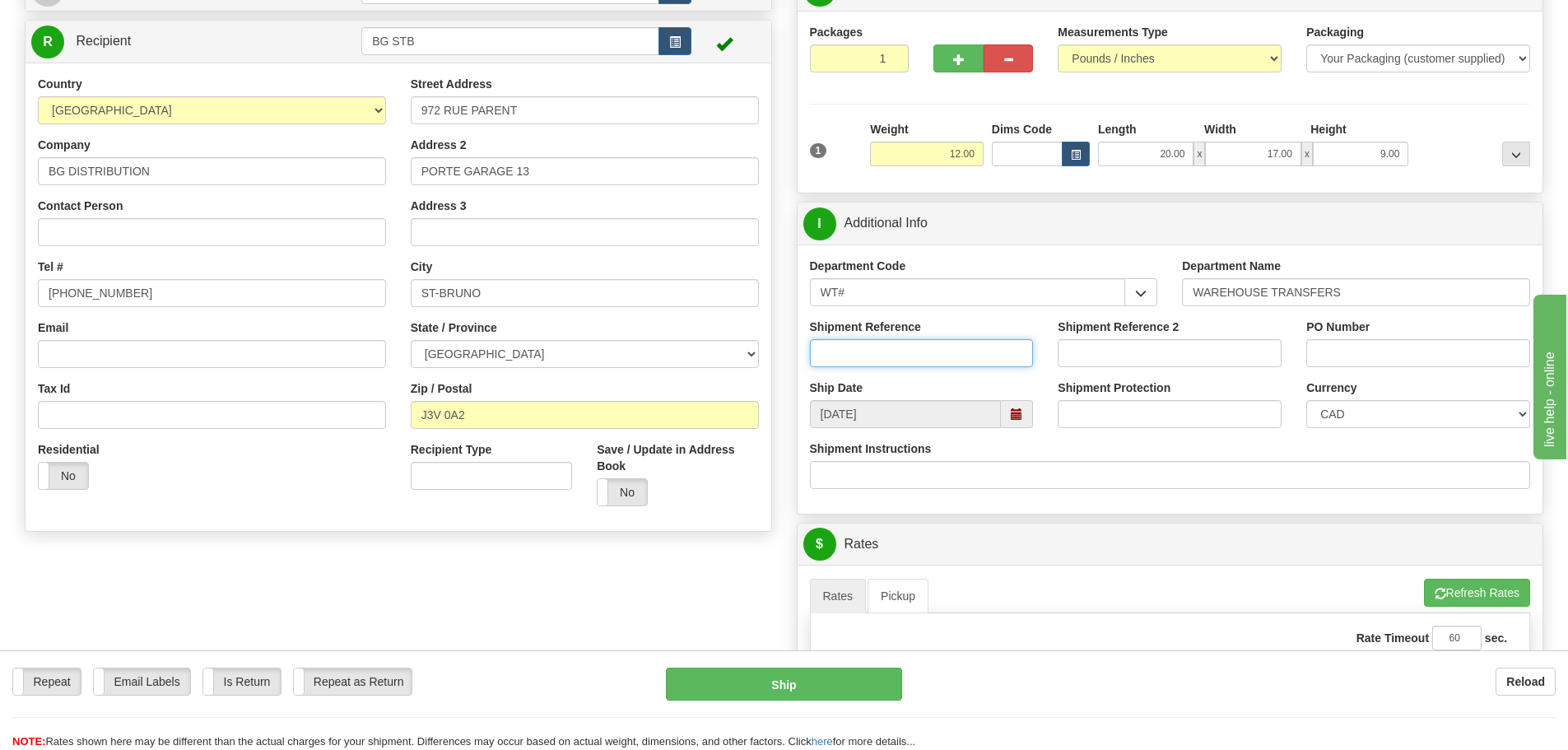
drag, startPoint x: 923, startPoint y: 359, endPoint x: 913, endPoint y: 360, distance: 10.0
click at [923, 359] on input "Shipment Reference" at bounding box center [922, 353] width 224 height 28
type input "167357-00"
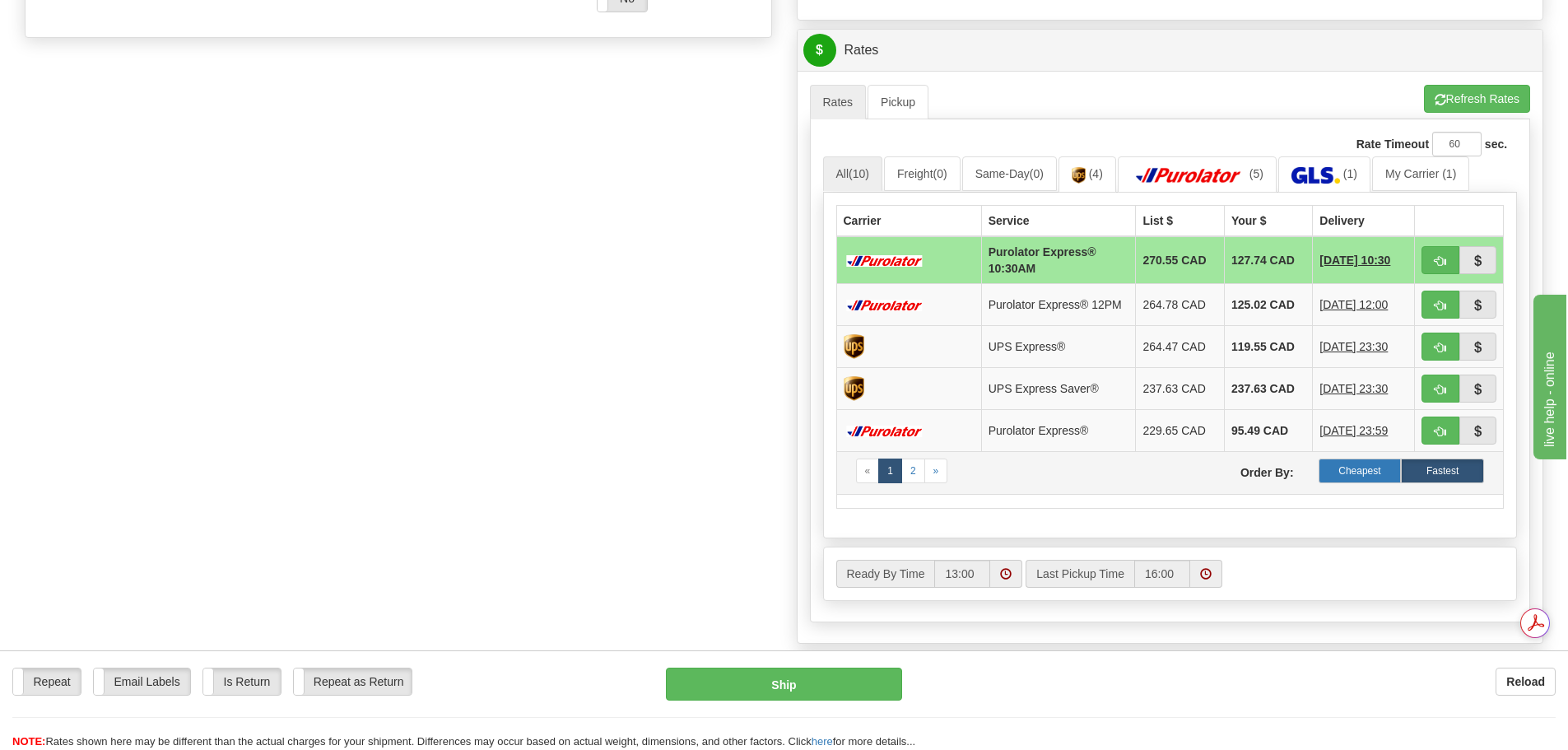
scroll to position [0, 0]
type input "N/A"
click at [1343, 483] on label "Cheapest" at bounding box center [1360, 471] width 83 height 24
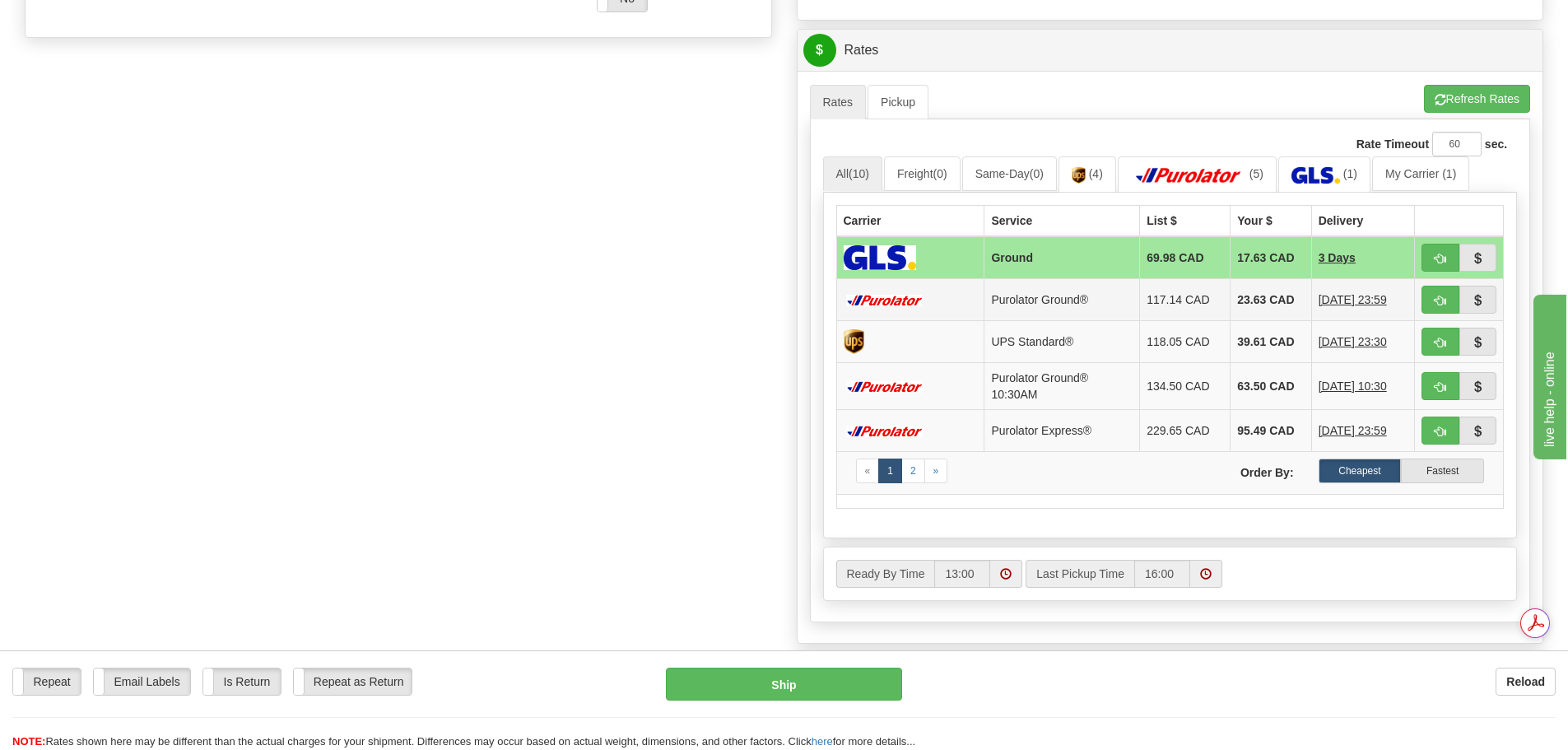
click at [1230, 296] on td "23.63 CAD" at bounding box center [1271, 299] width 81 height 42
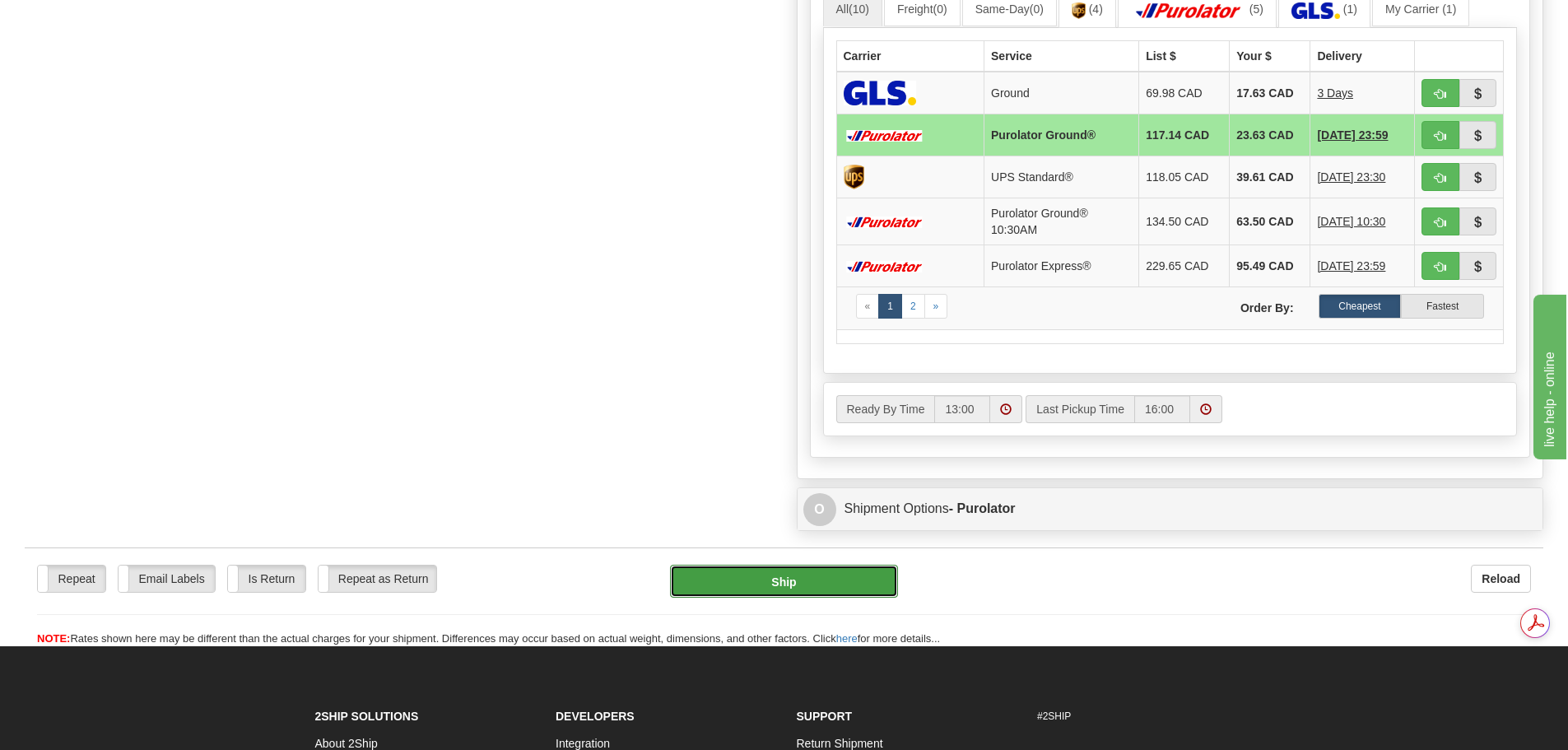
click at [799, 584] on button "Ship" at bounding box center [783, 581] width 228 height 33
type input "260"
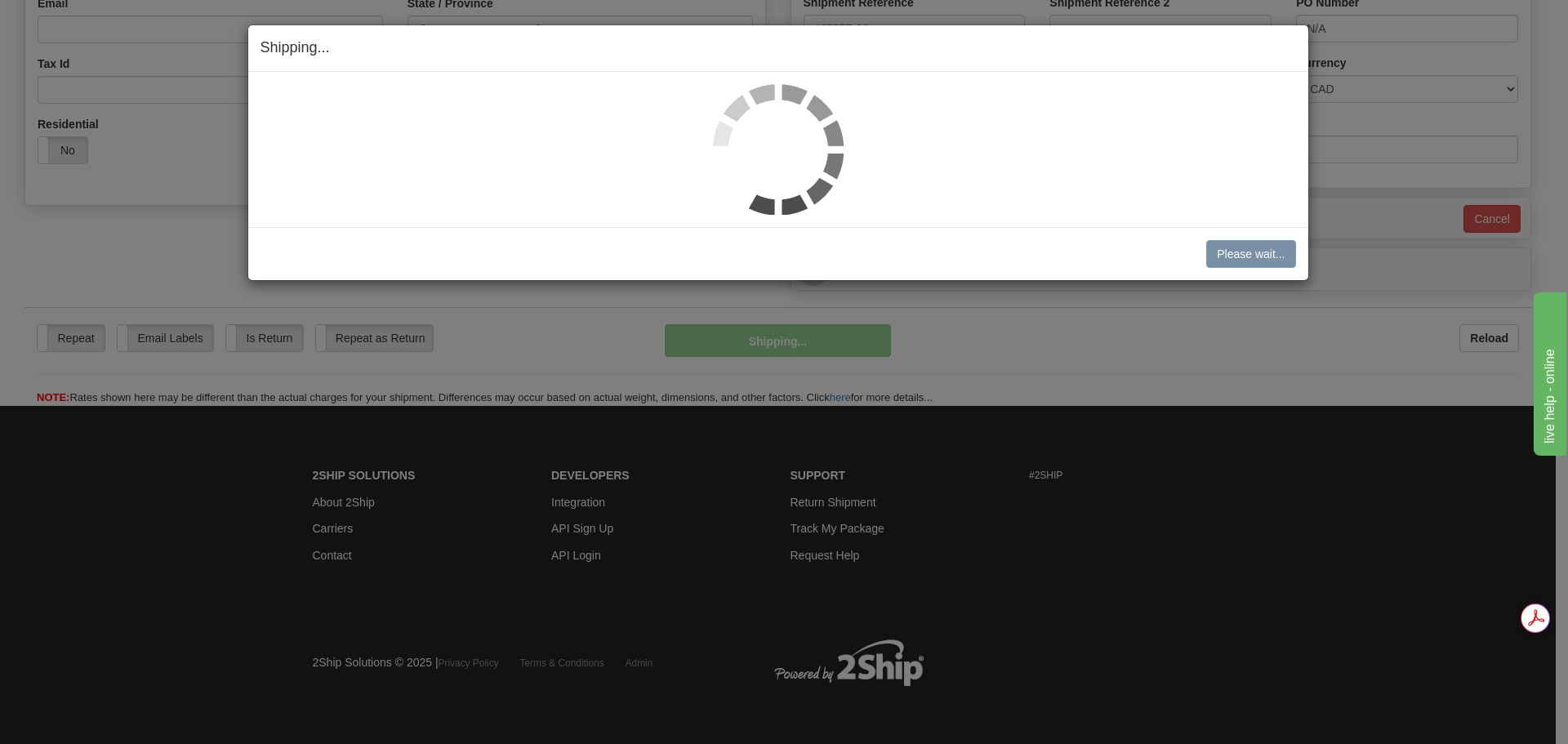
scroll to position [486, 0]
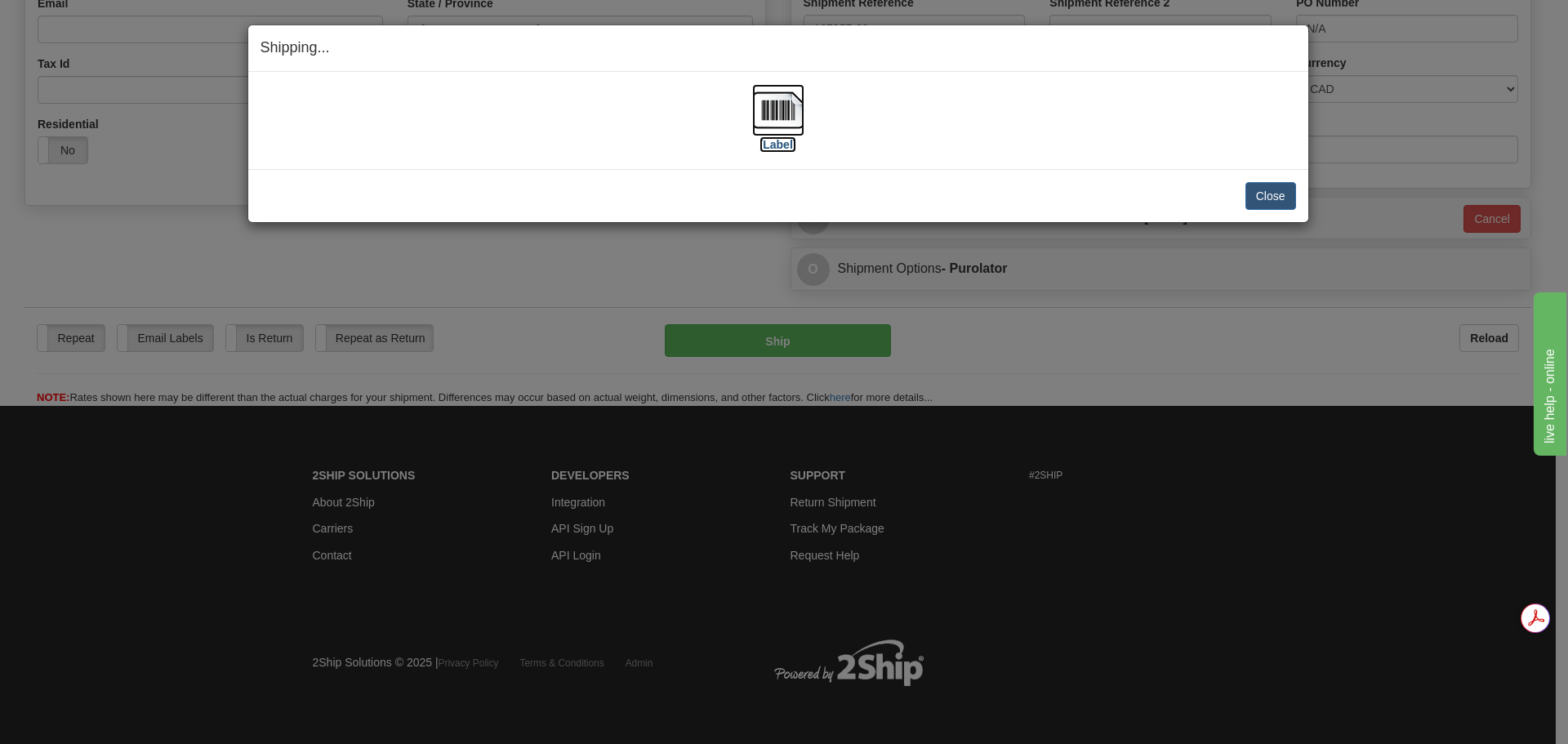
click at [795, 110] on img at bounding box center [778, 110] width 53 height 53
click at [1277, 200] on button "Close" at bounding box center [1271, 195] width 51 height 28
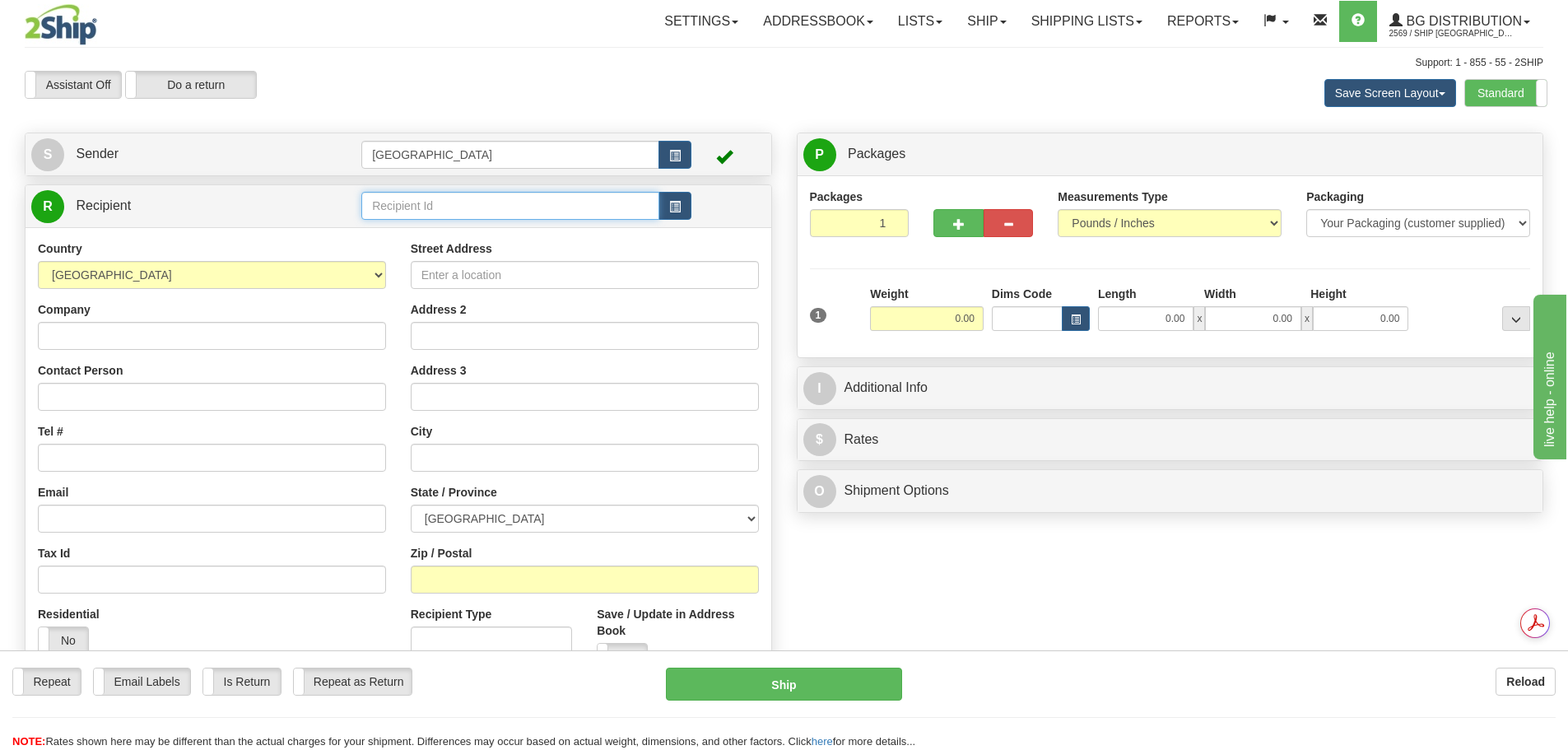
click at [494, 193] on input "text" at bounding box center [510, 205] width 298 height 28
click at [487, 238] on div "BG TOR" at bounding box center [508, 231] width 282 height 18
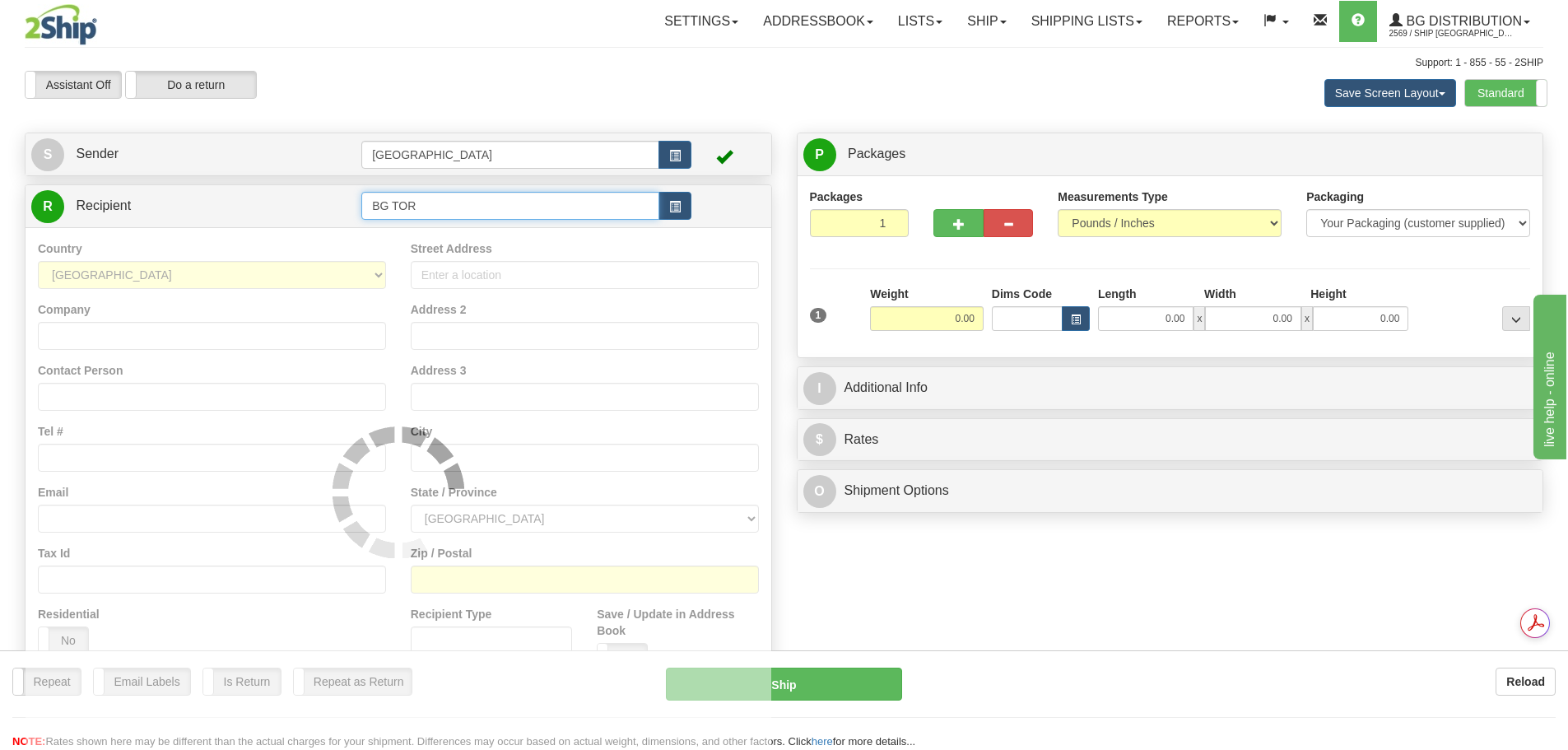
type input "BG TOR"
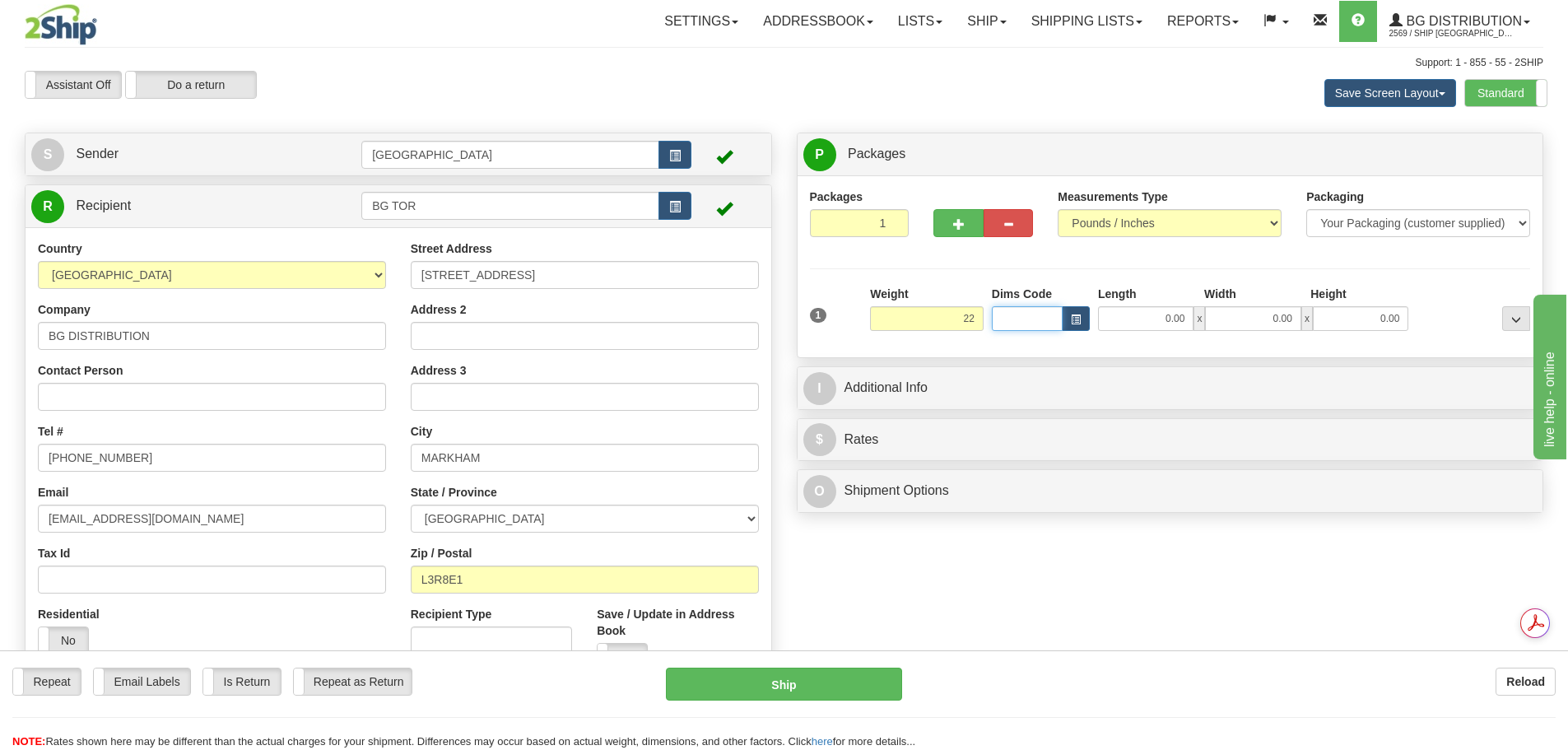
type input "22.00"
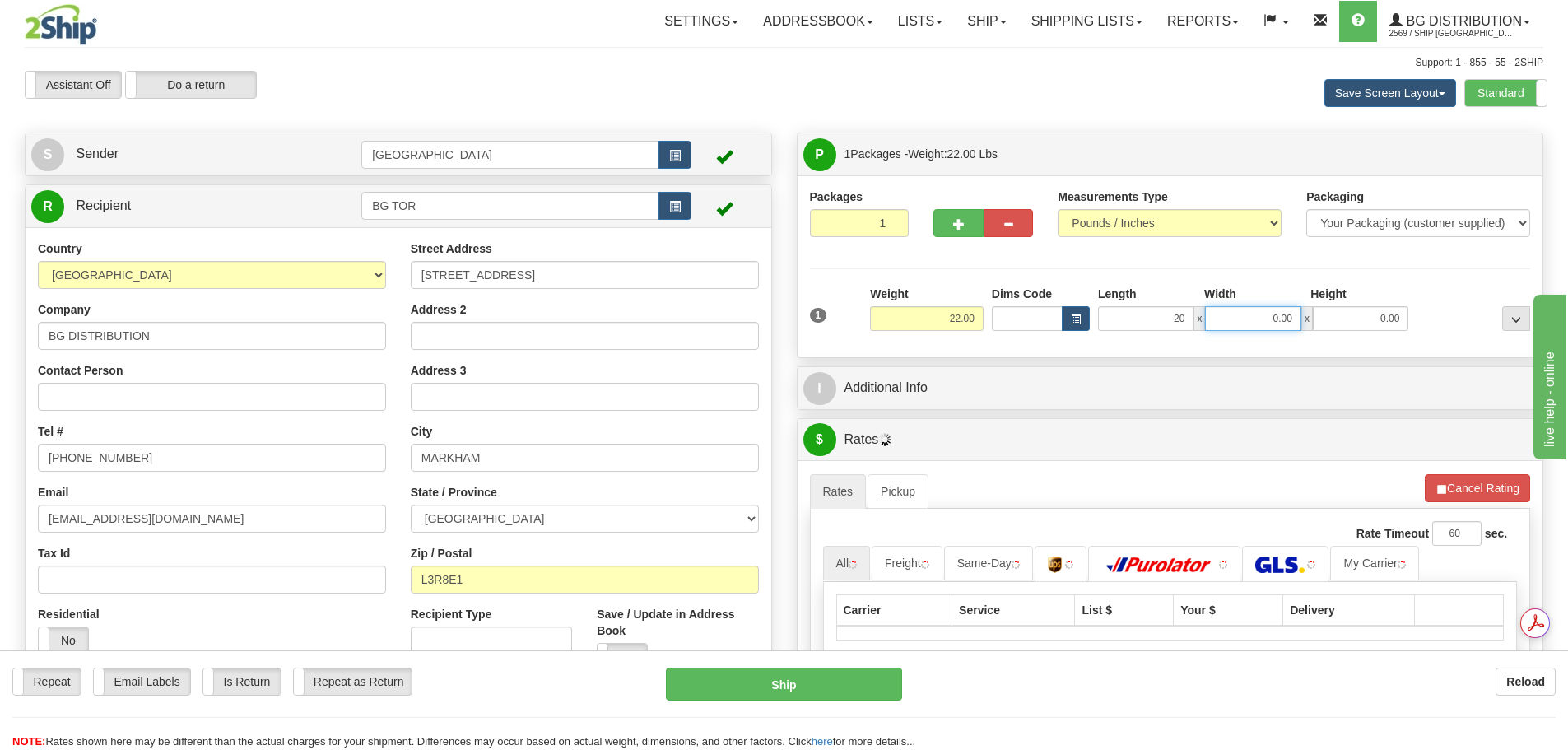
type input "20.00"
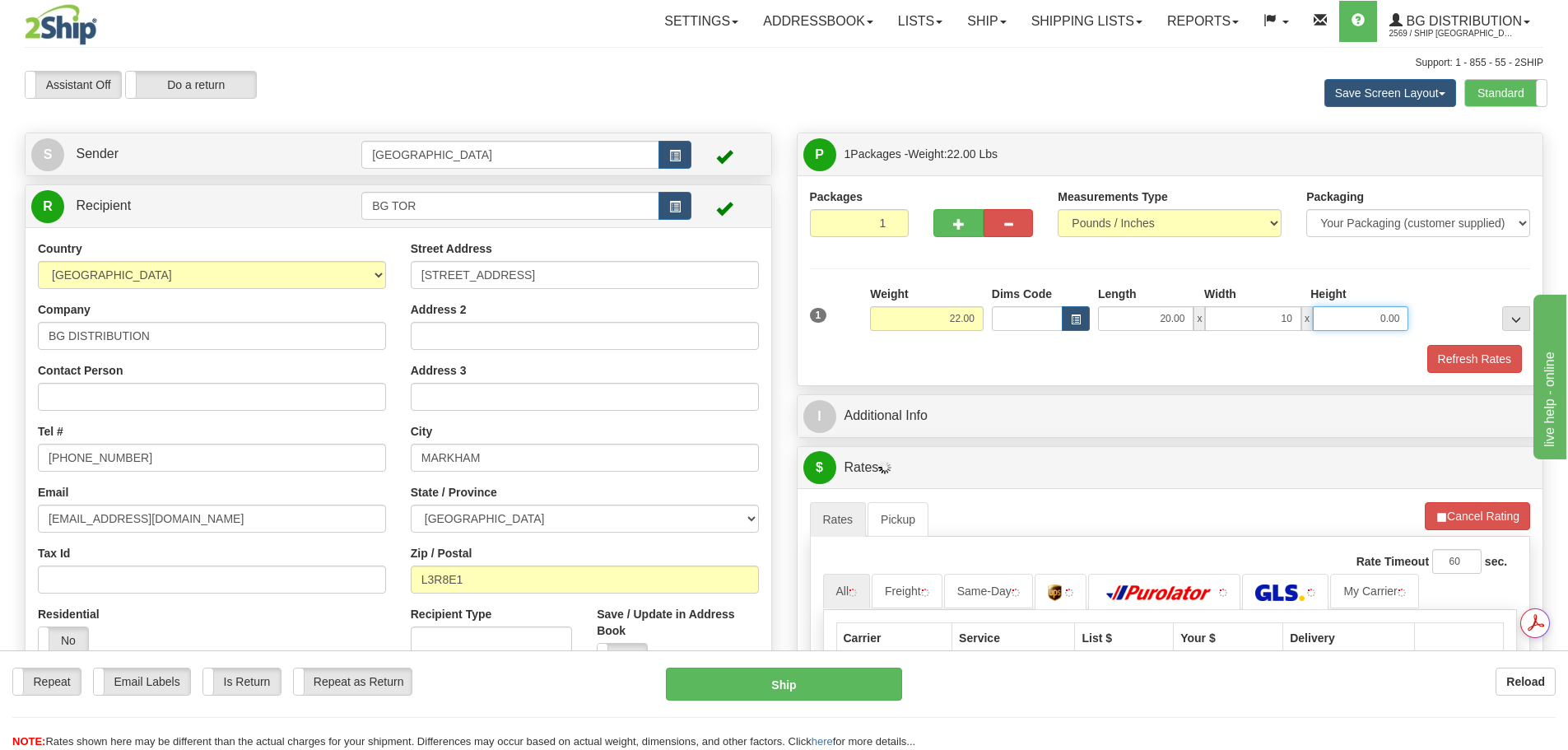
type input "10.00"
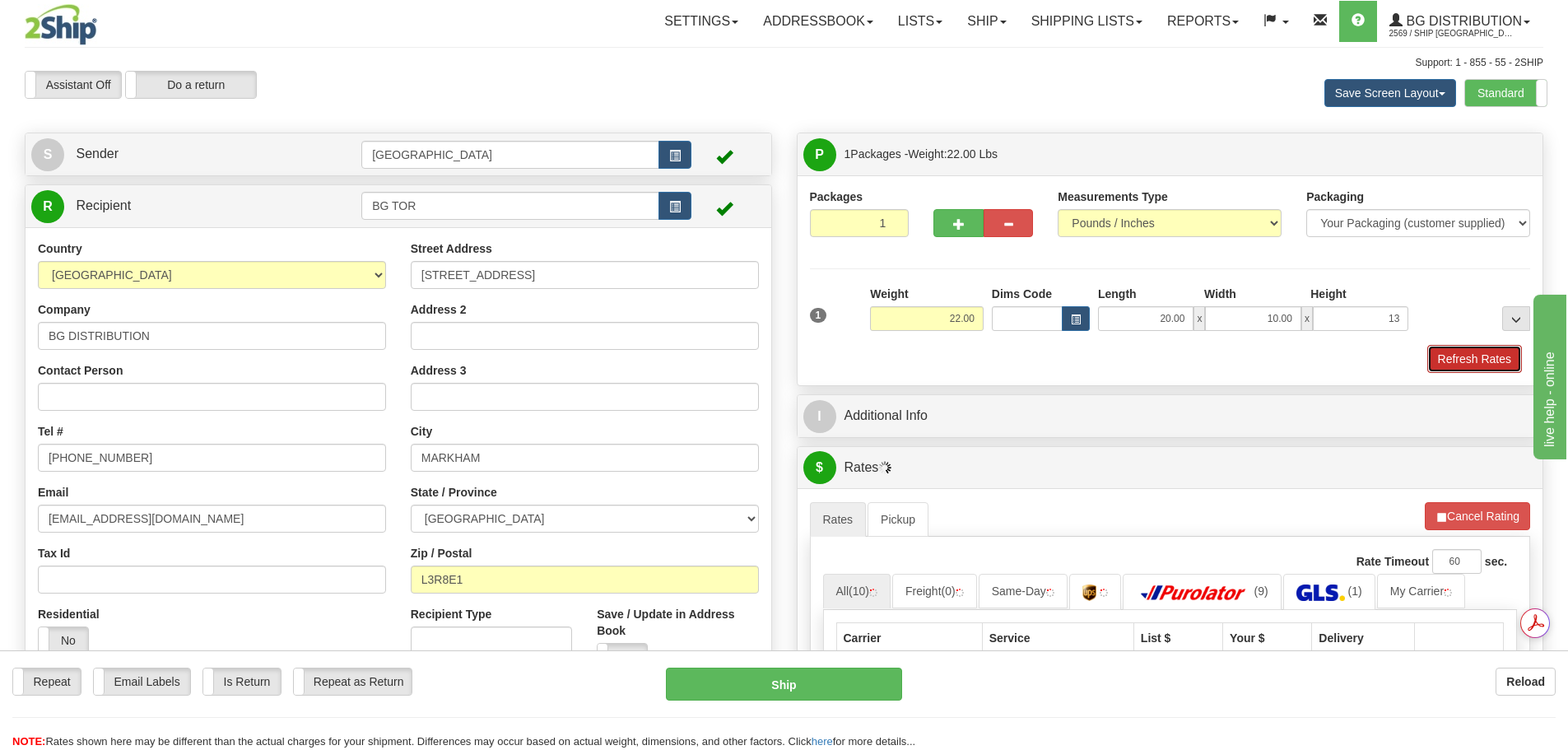
type input "13.00"
click at [1464, 362] on button "Refresh Rates" at bounding box center [1474, 358] width 95 height 28
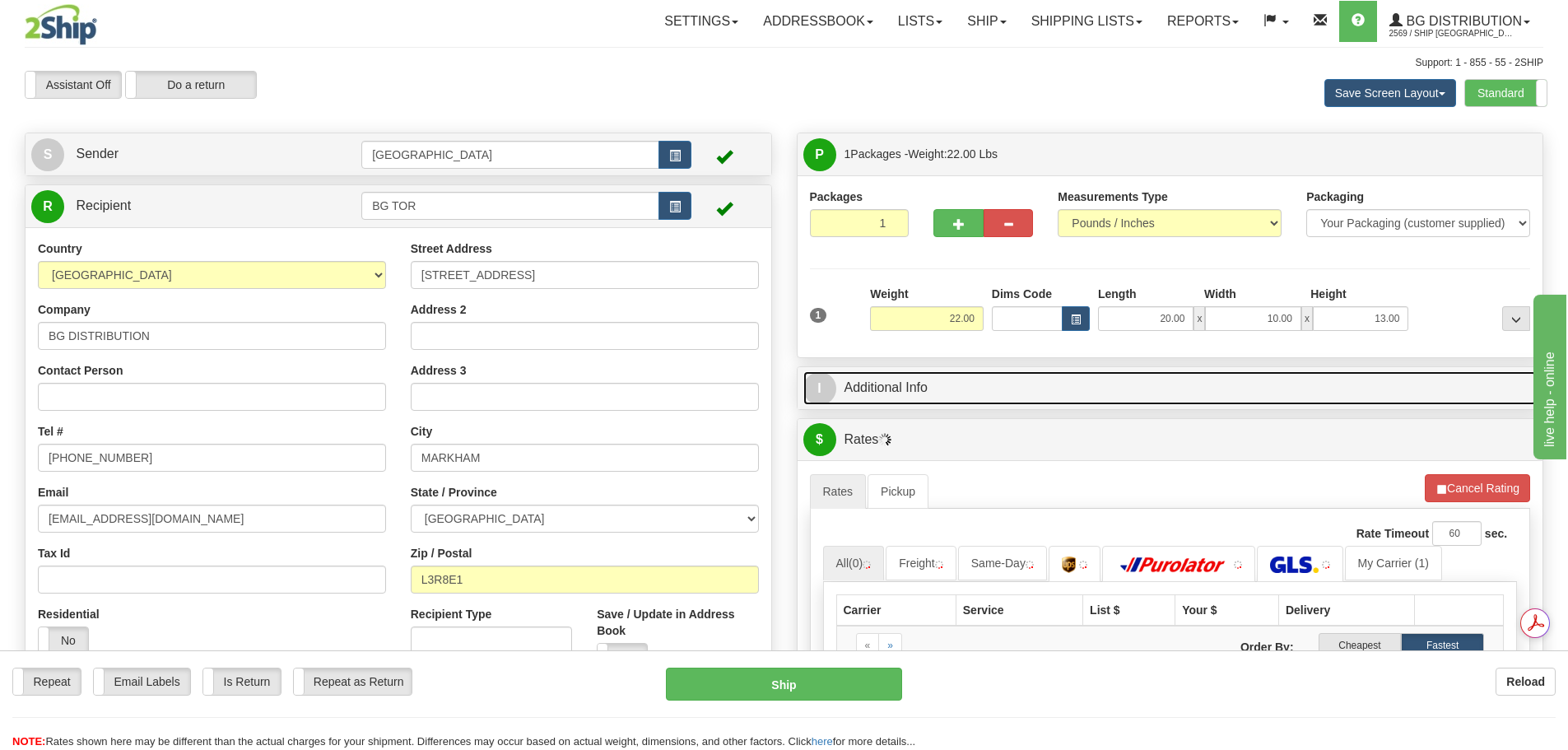
click at [1038, 404] on link "I Additional Info" at bounding box center [1171, 388] width 734 height 34
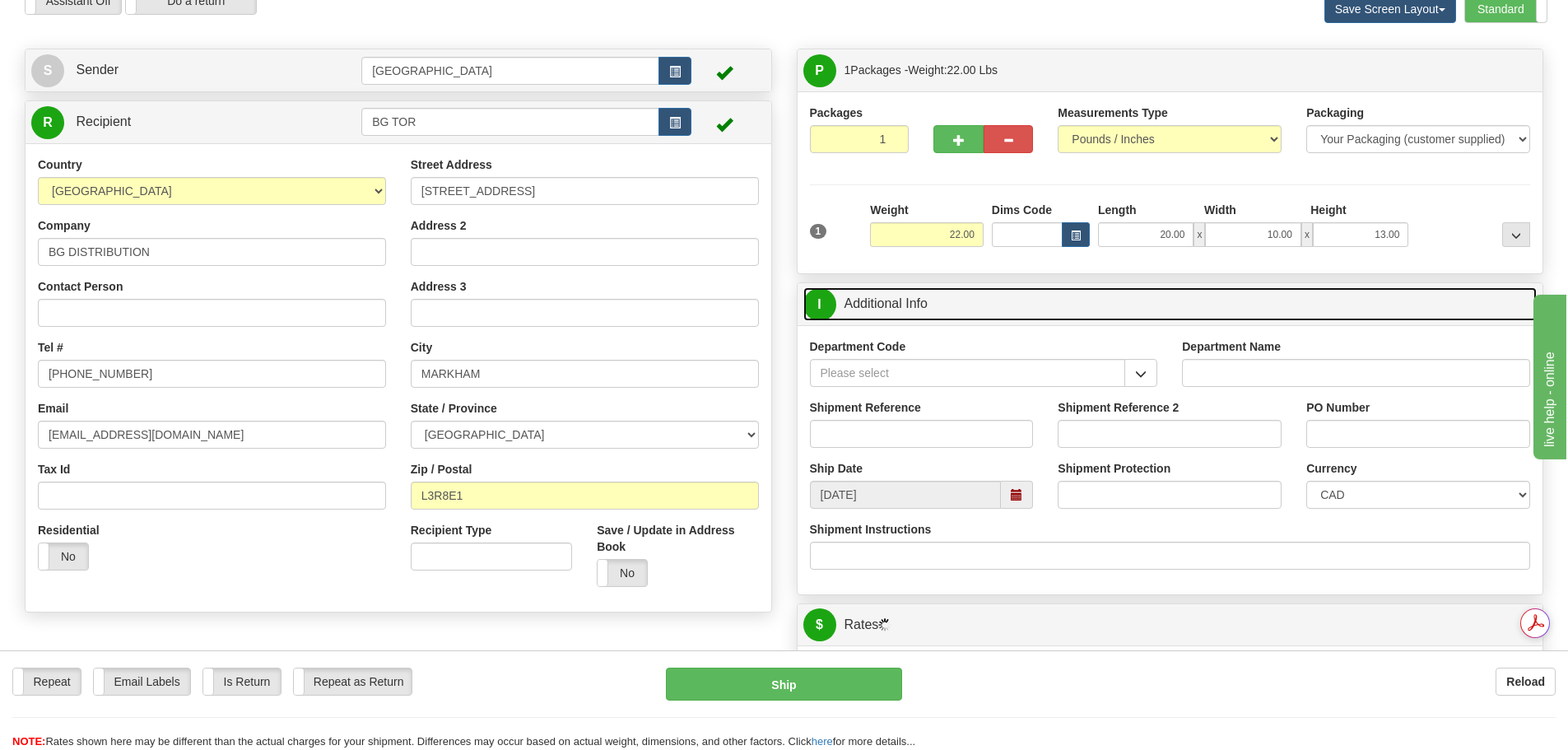
scroll to position [165, 0]
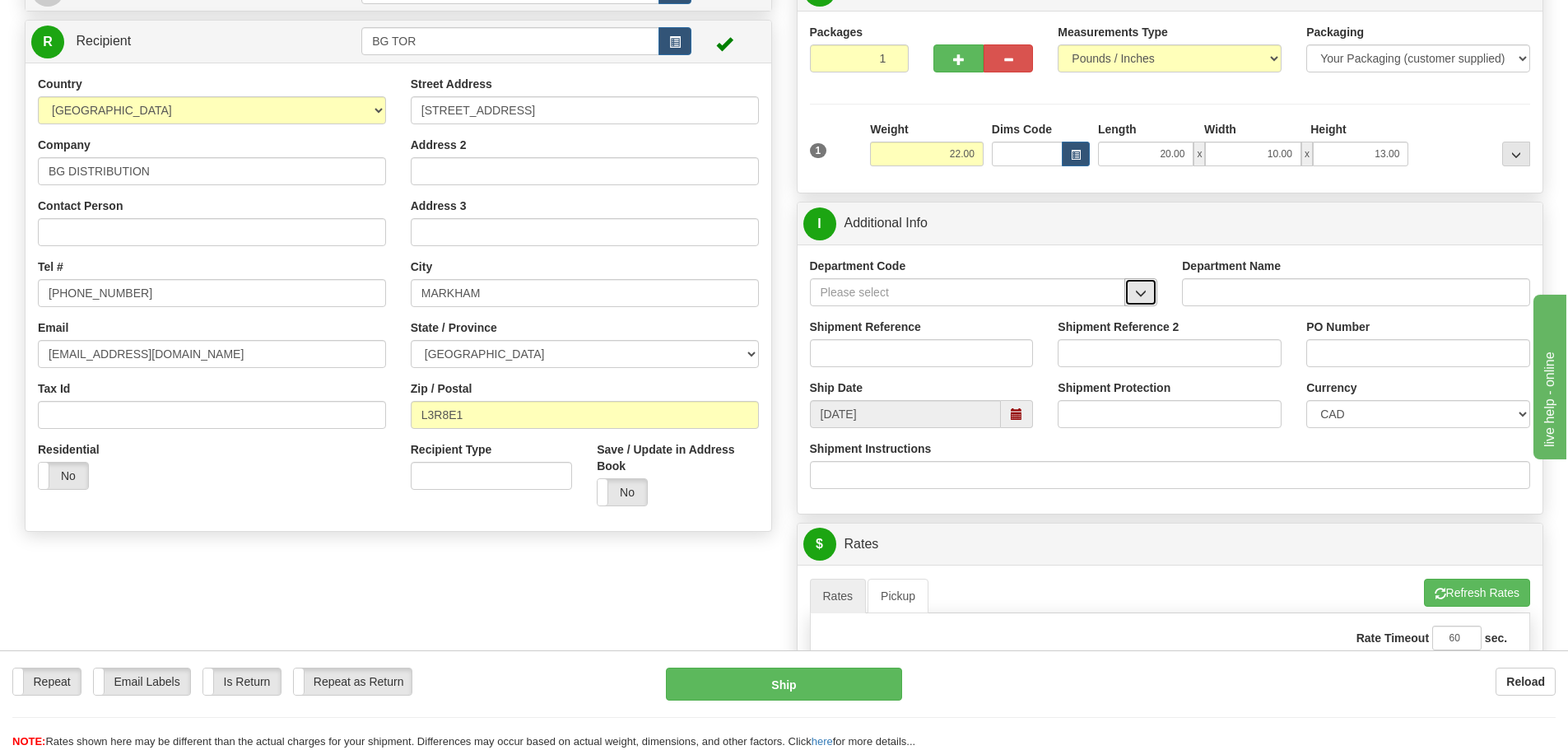
click at [1145, 288] on span "button" at bounding box center [1141, 293] width 12 height 11
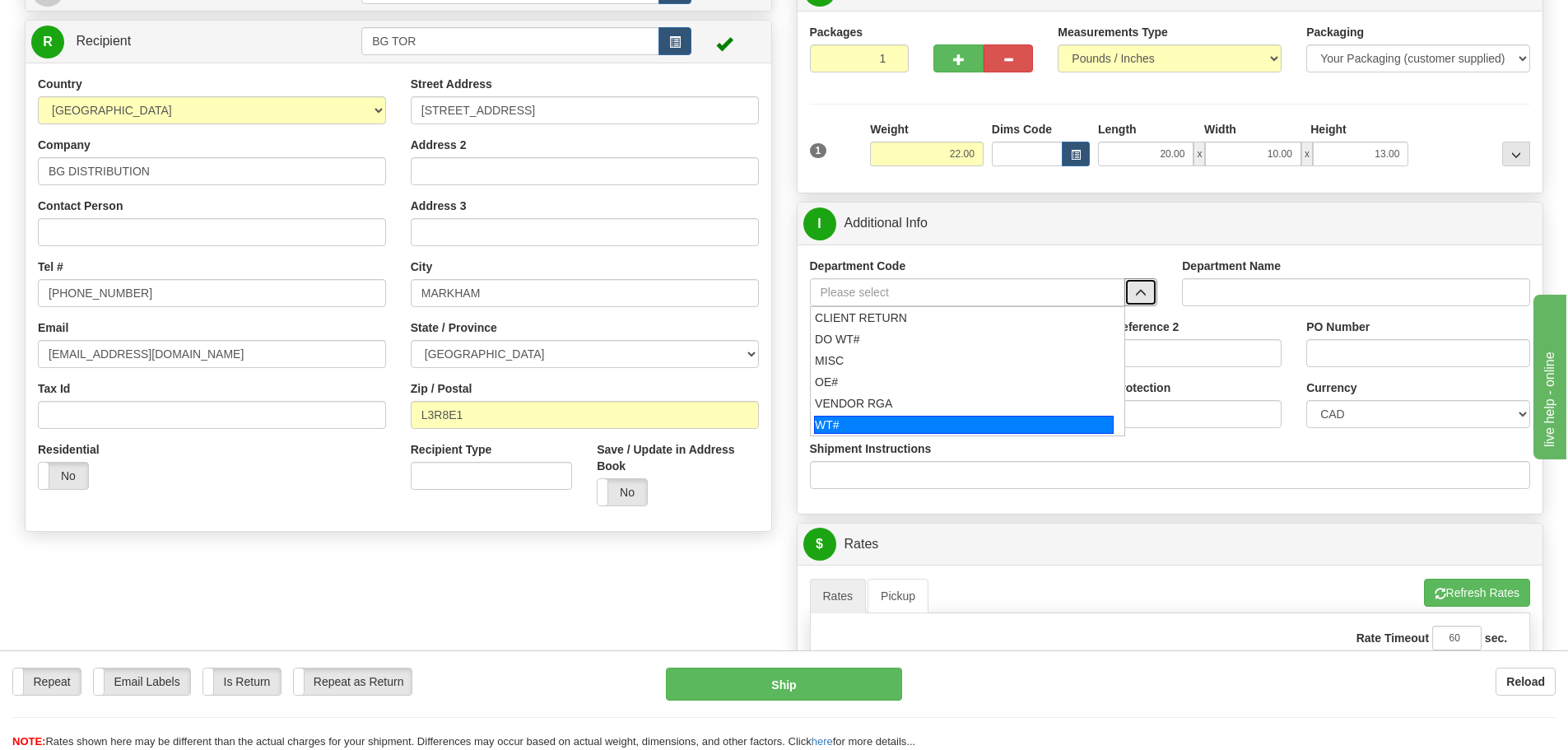
click at [992, 418] on div "WT#" at bounding box center [964, 425] width 300 height 18
type input "WT#"
type input "WAREHOUSE TRANSFERS"
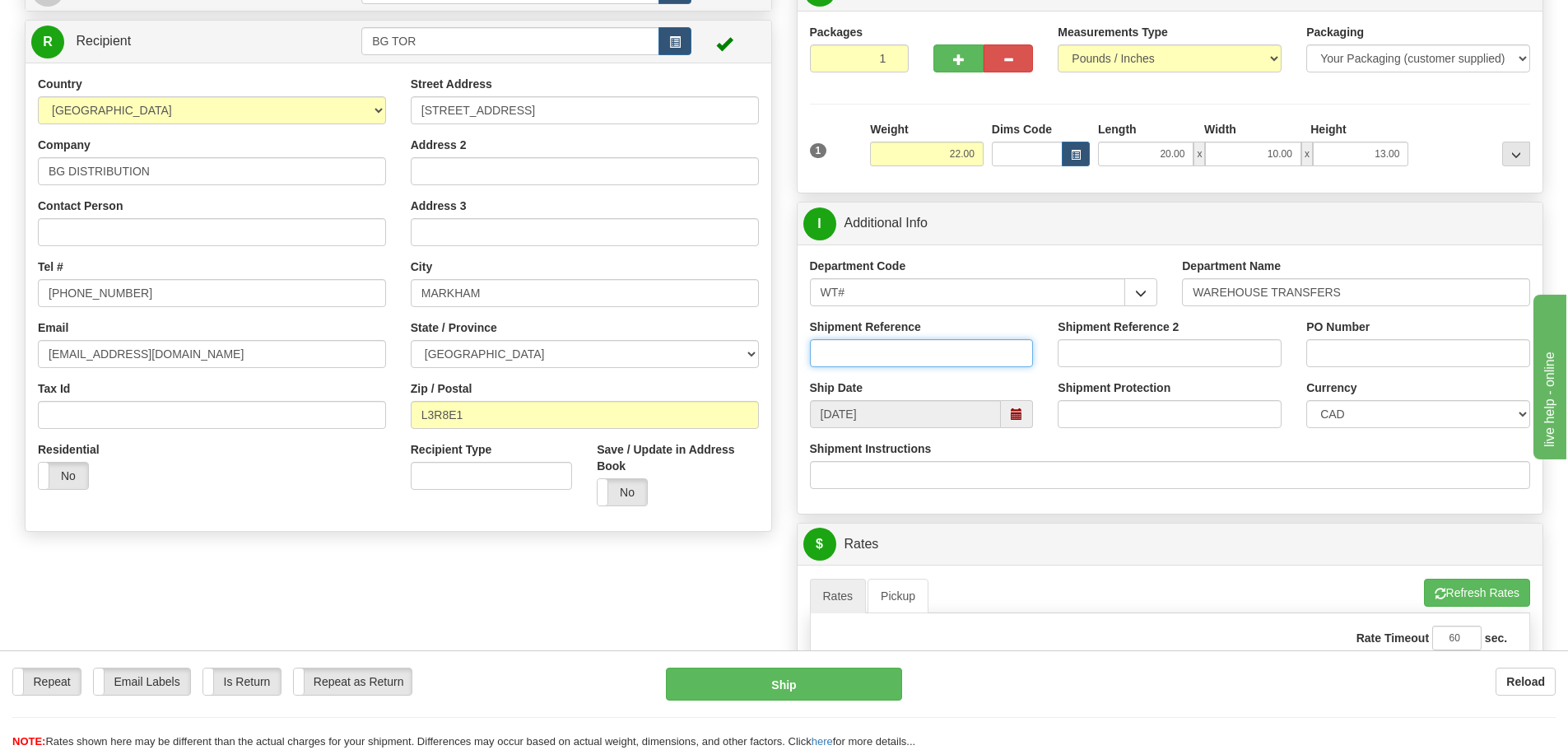
click at [957, 363] on input "Shipment Reference" at bounding box center [922, 353] width 224 height 28
type input "167363-00; 167239-00"
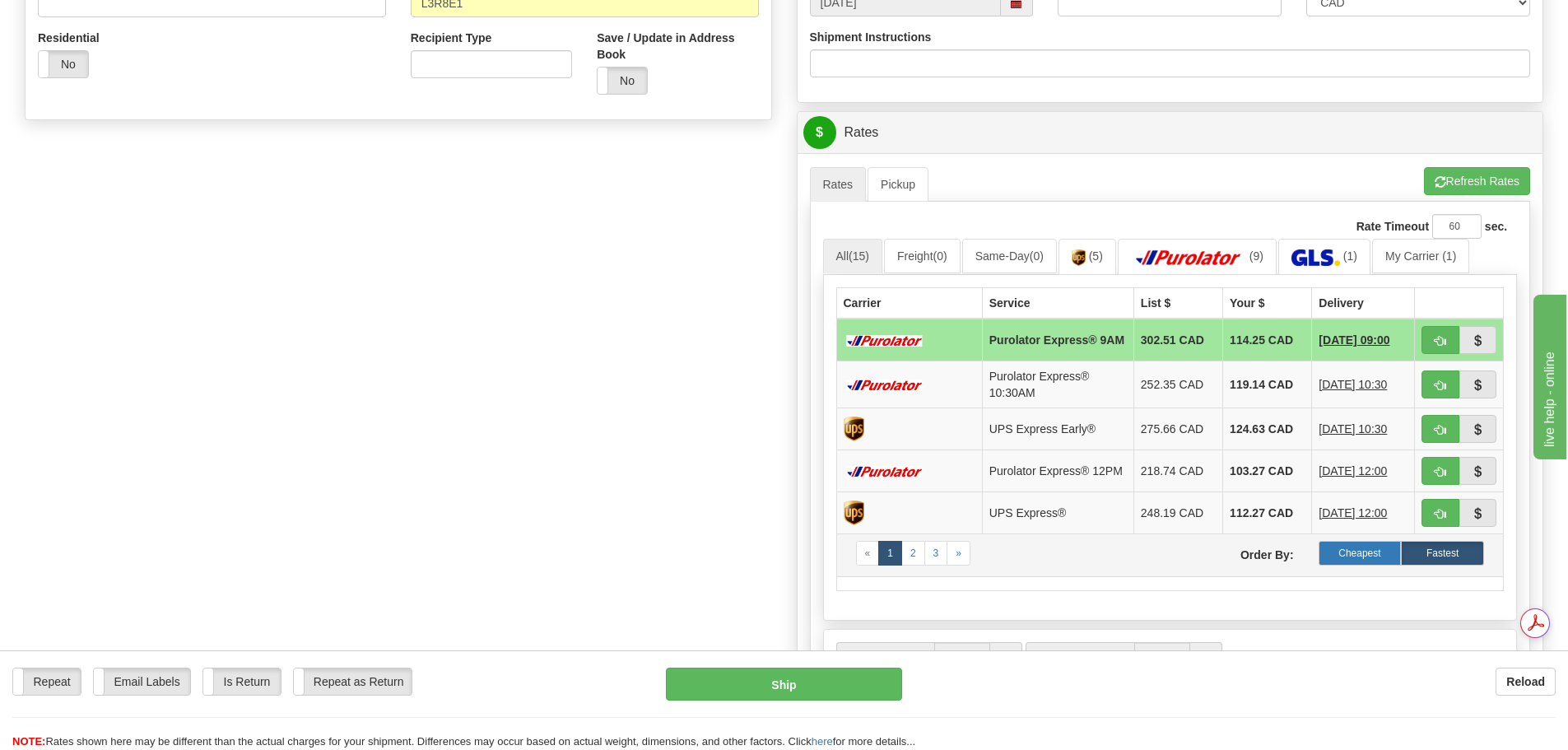
scroll to position [0, 0]
type input "167381-00"
click at [1372, 562] on label "Cheapest" at bounding box center [1360, 552] width 83 height 24
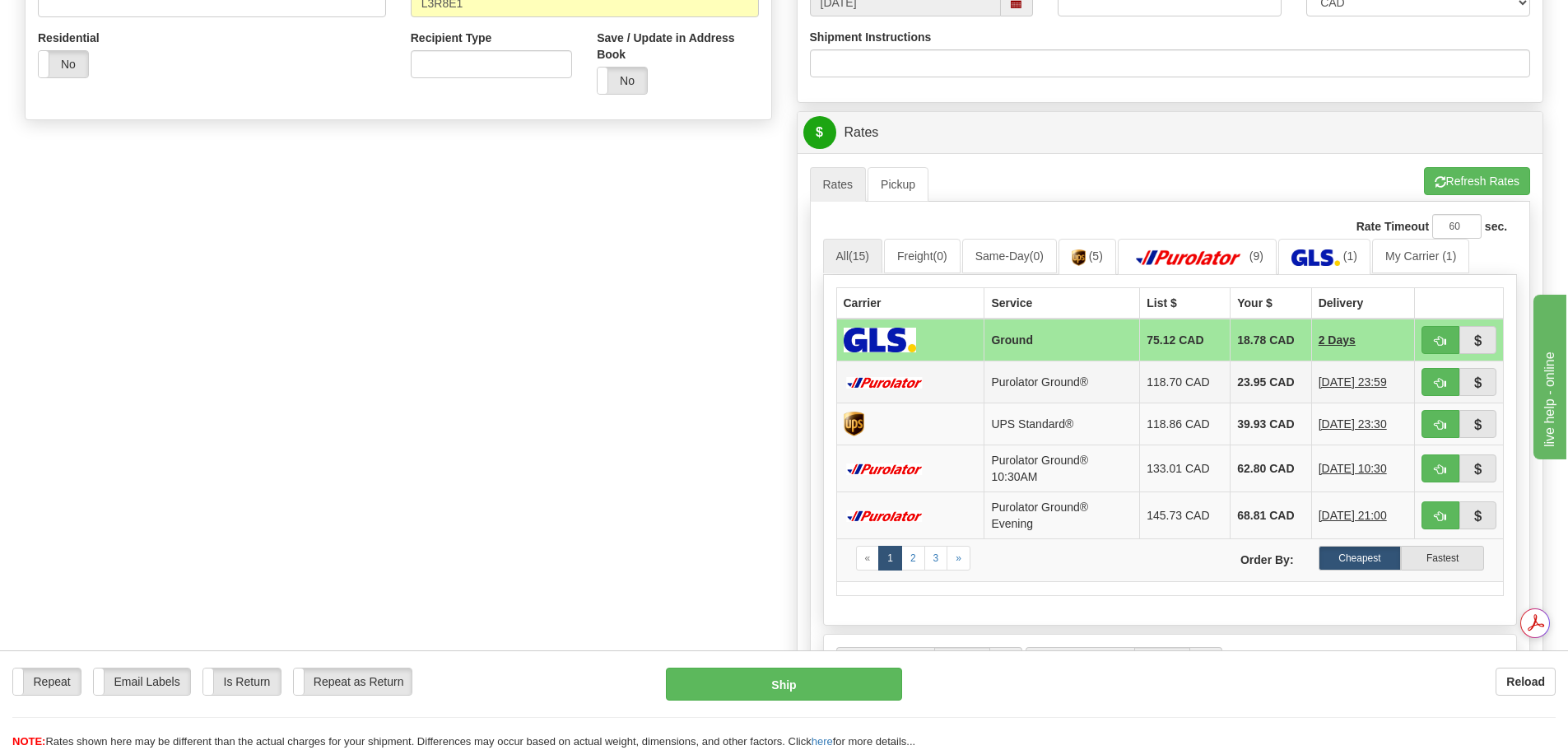
click at [1234, 378] on td "23.95 CAD" at bounding box center [1271, 382] width 81 height 42
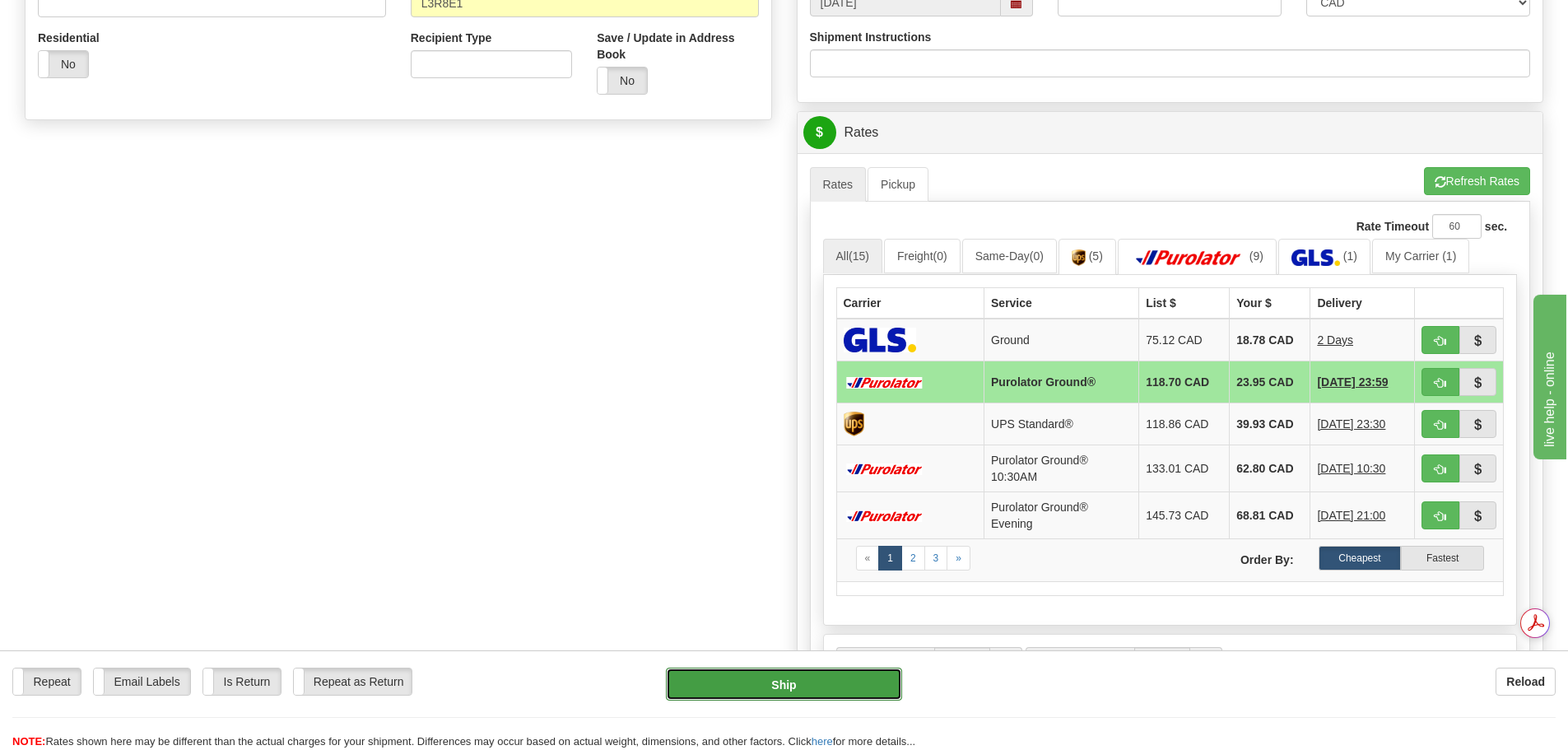
click at [748, 684] on button "Ship" at bounding box center [783, 684] width 236 height 33
type input "260"
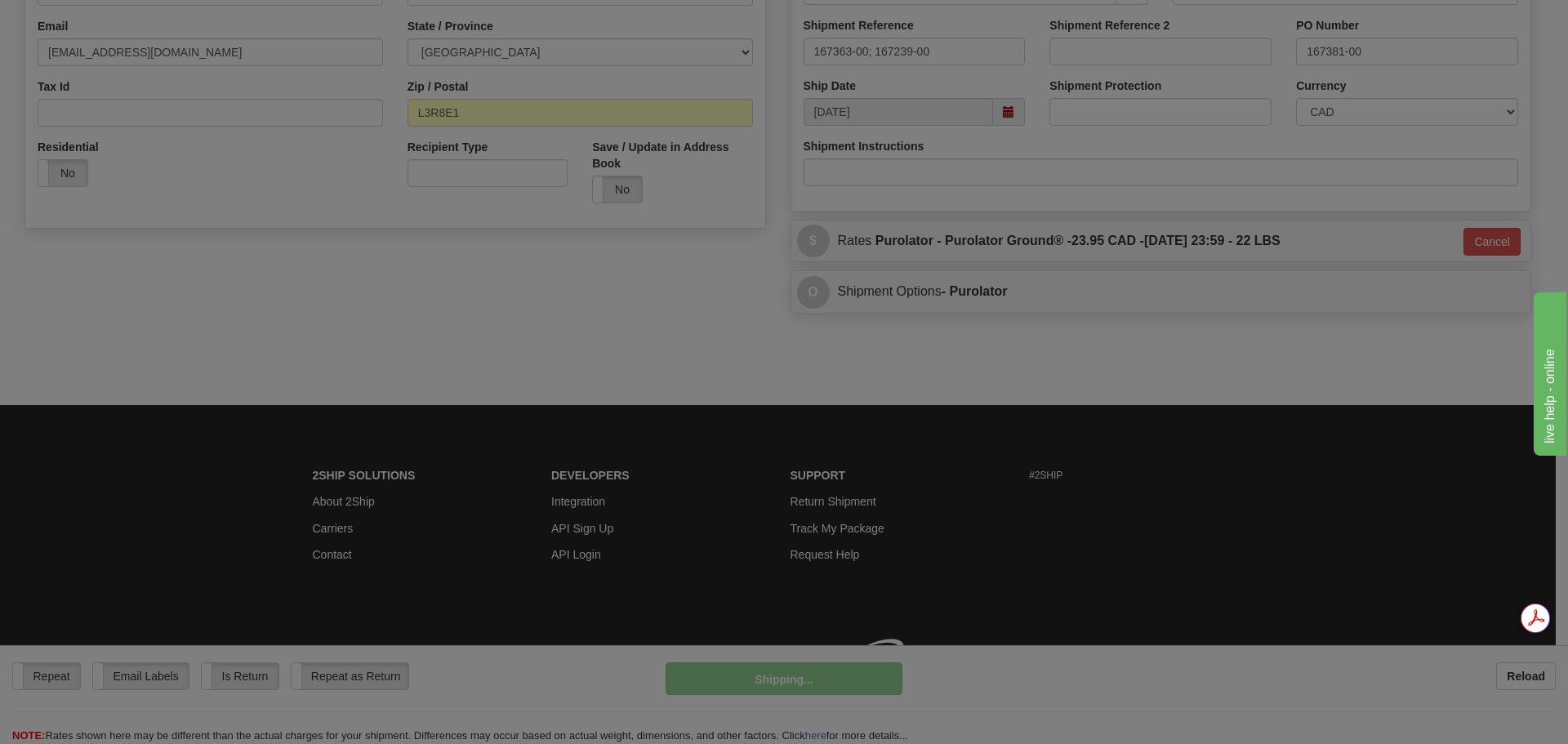
scroll to position [486, 0]
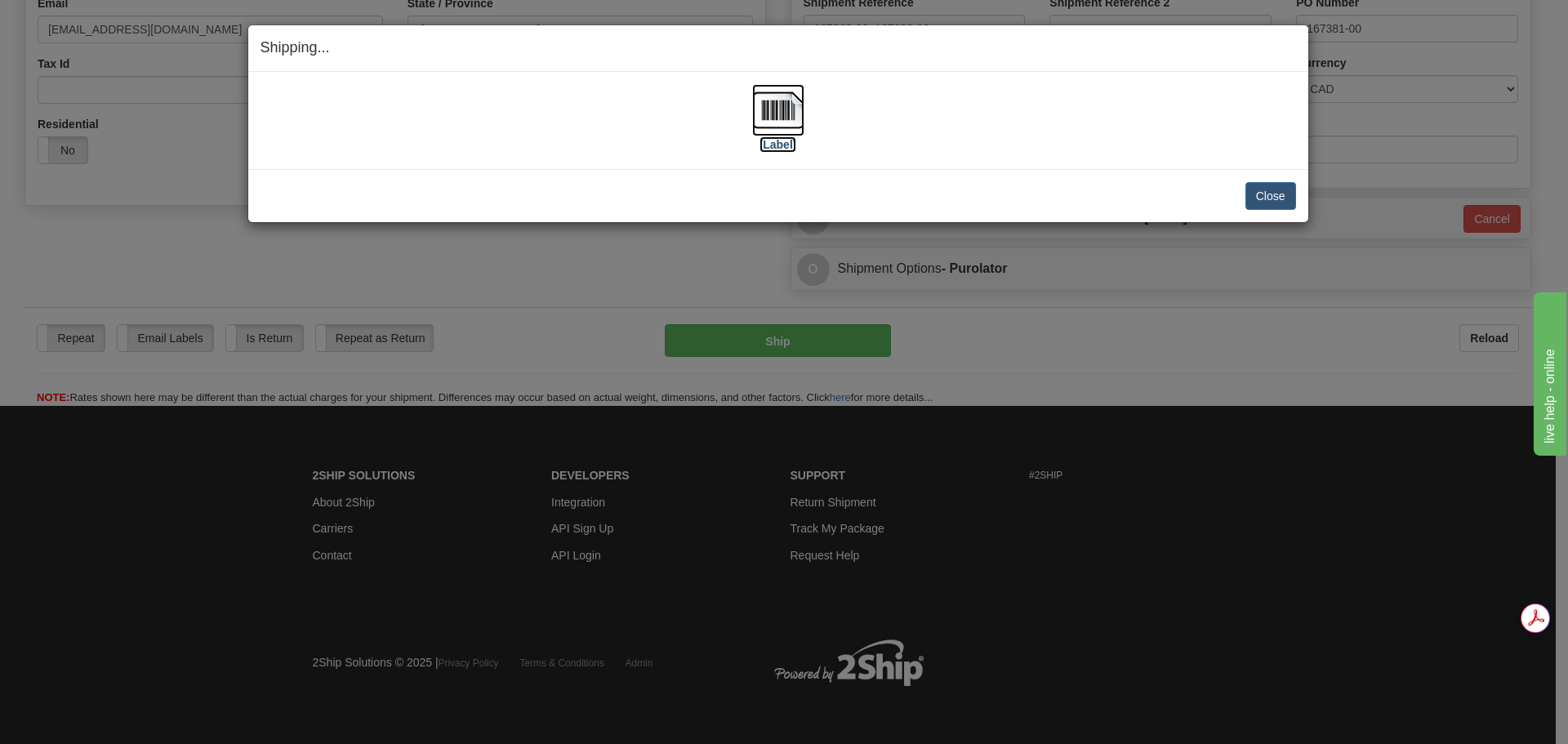
click at [799, 103] on img at bounding box center [778, 110] width 53 height 53
click at [758, 115] on img at bounding box center [778, 110] width 53 height 53
